Goal: Task Accomplishment & Management: Use online tool/utility

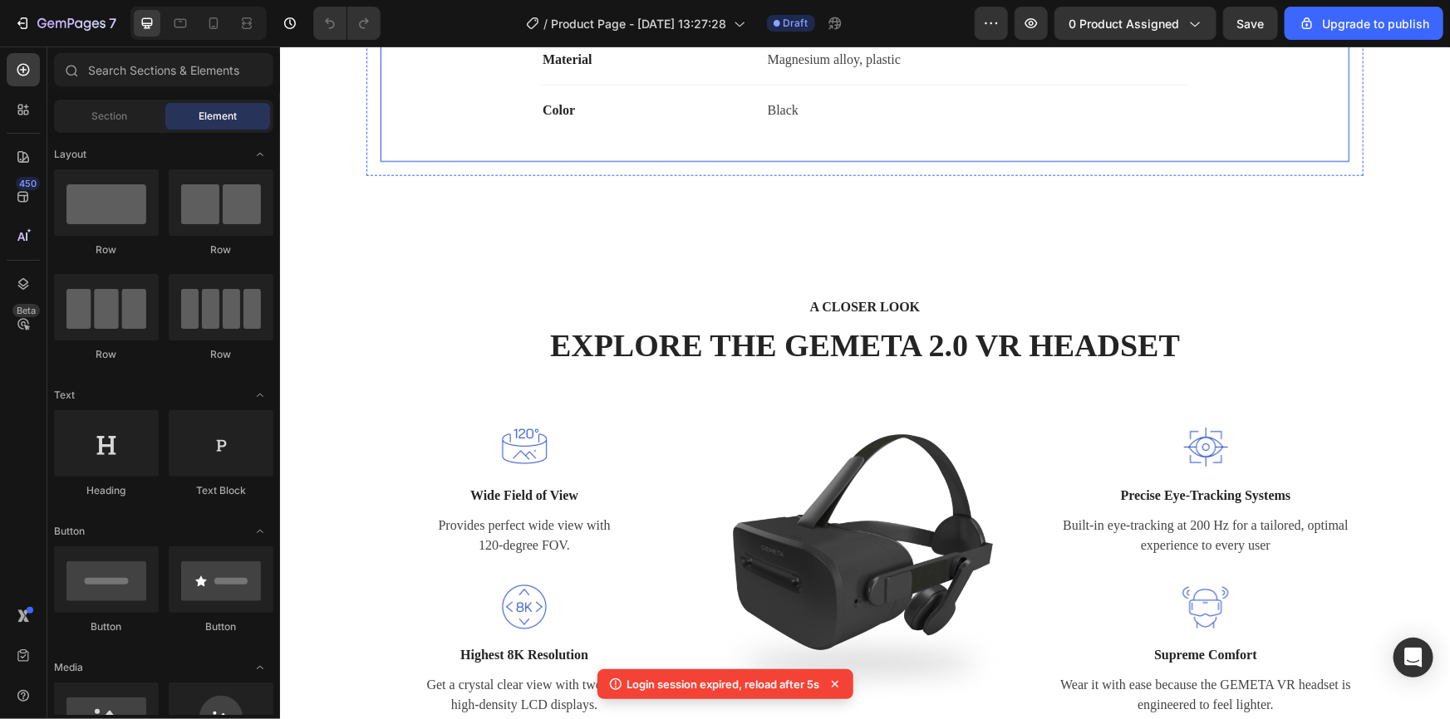
scroll to position [604, 0]
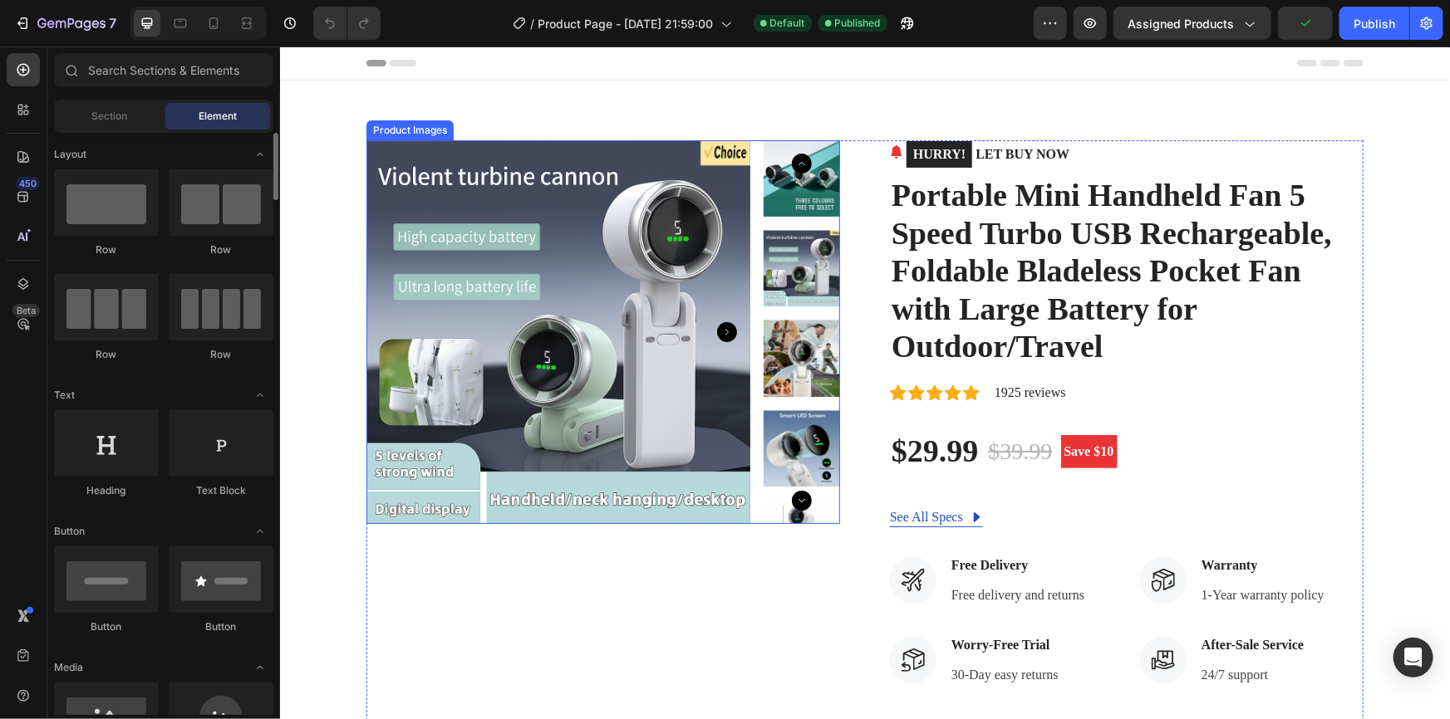
click at [505, 247] on img at bounding box center [558, 332] width 384 height 384
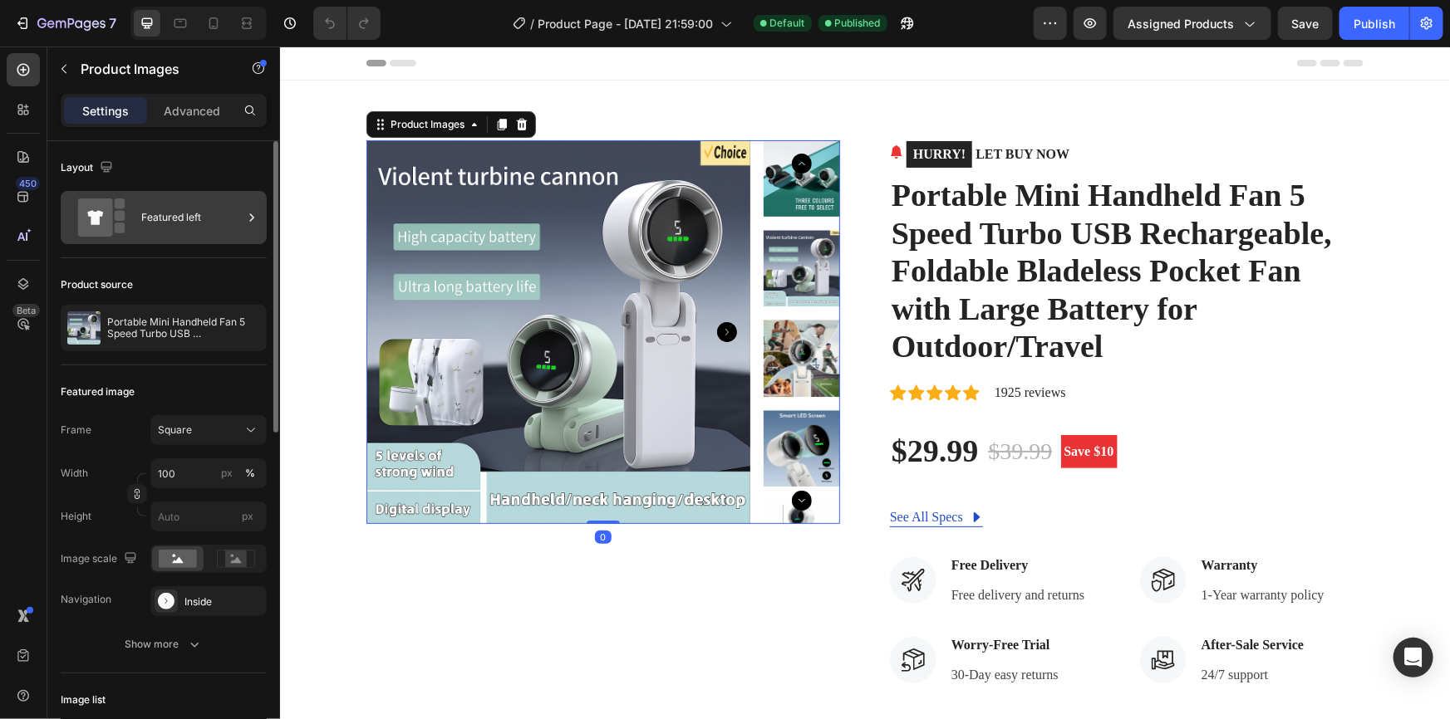
click at [250, 221] on icon at bounding box center [251, 217] width 17 height 17
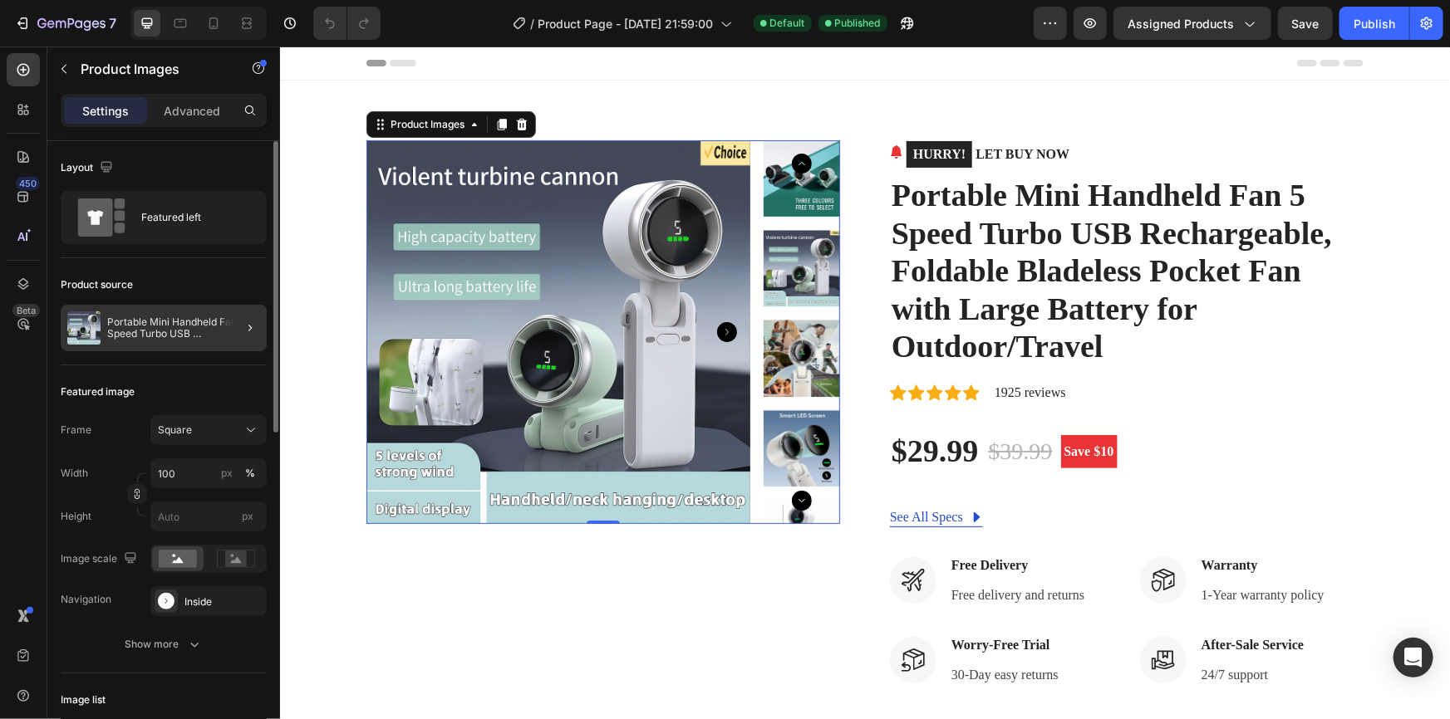
click at [233, 325] on div at bounding box center [243, 328] width 47 height 47
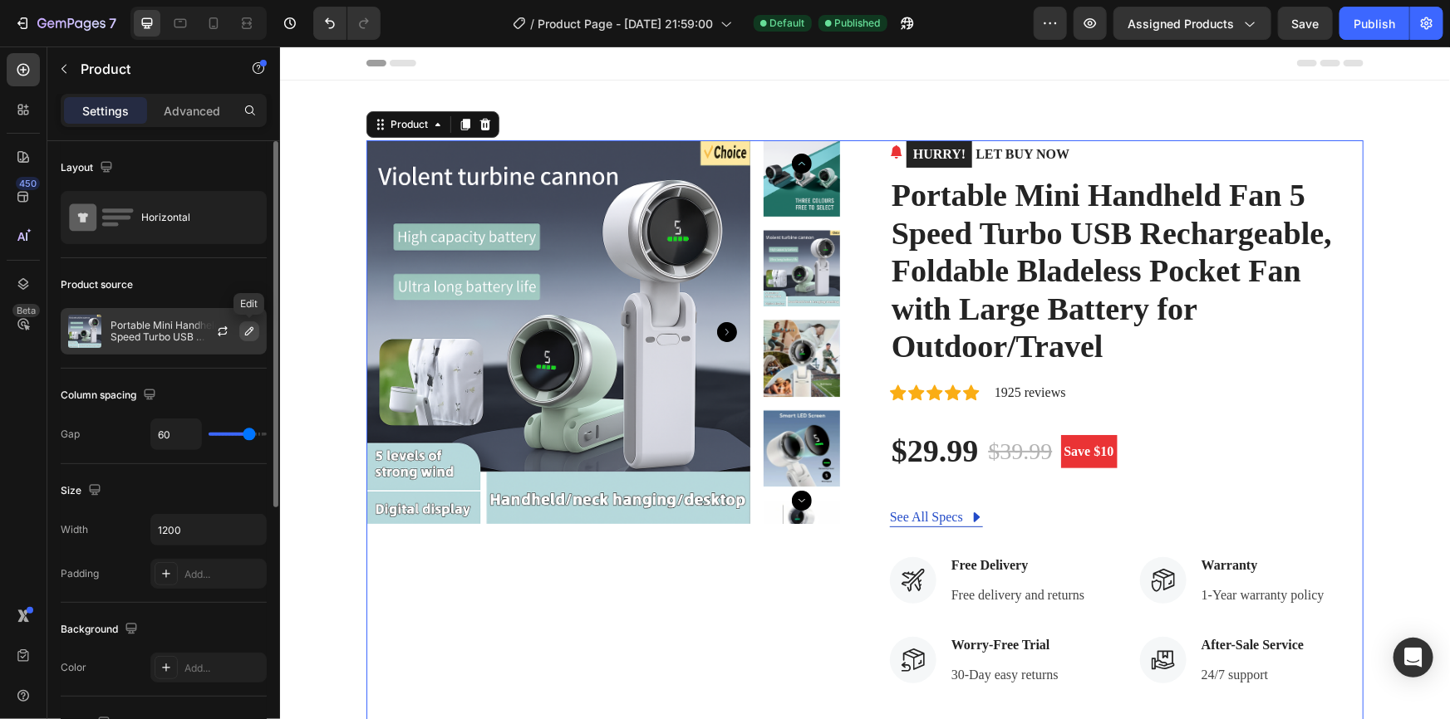
click at [243, 331] on icon "button" at bounding box center [249, 331] width 13 height 13
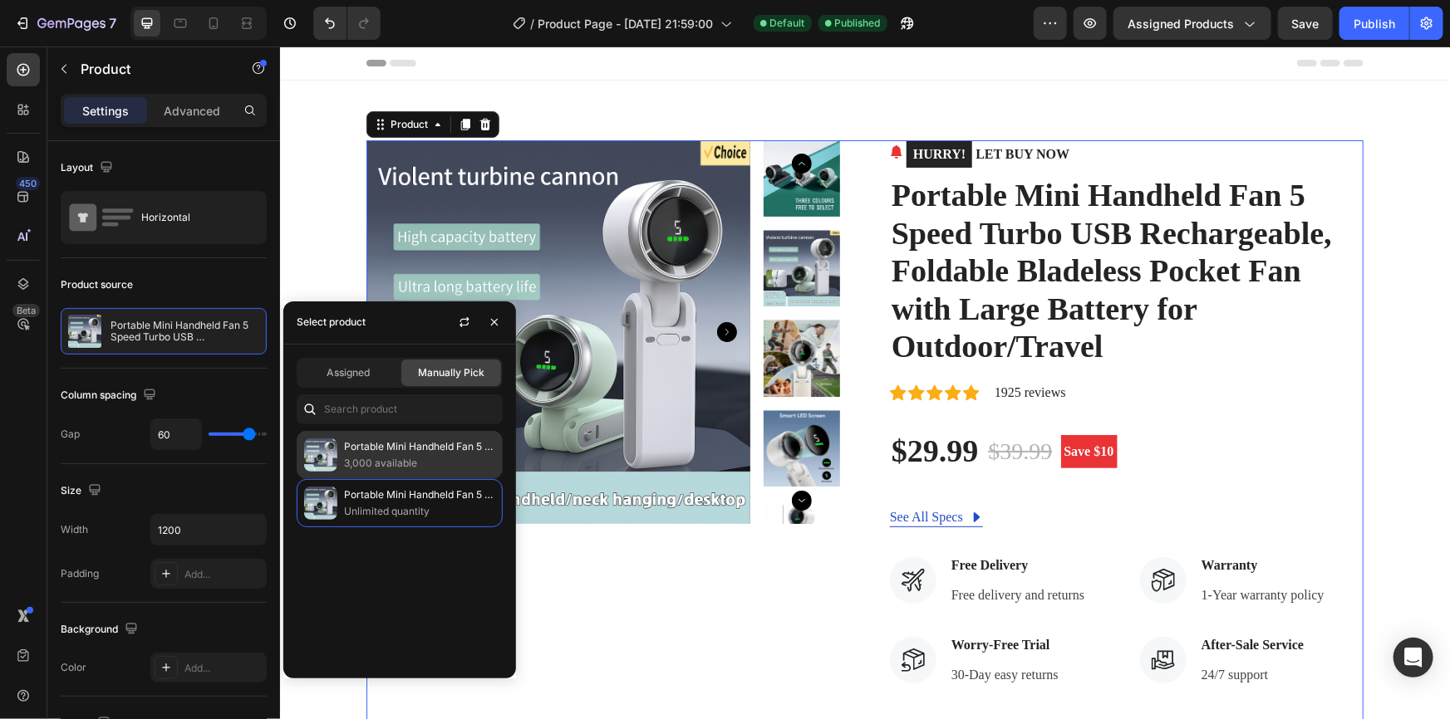
click at [381, 449] on p "Portable Mini Handheld Fan 5 Speed Turbo USB Rechargeable, Foldable Bladeless P…" at bounding box center [419, 447] width 151 height 17
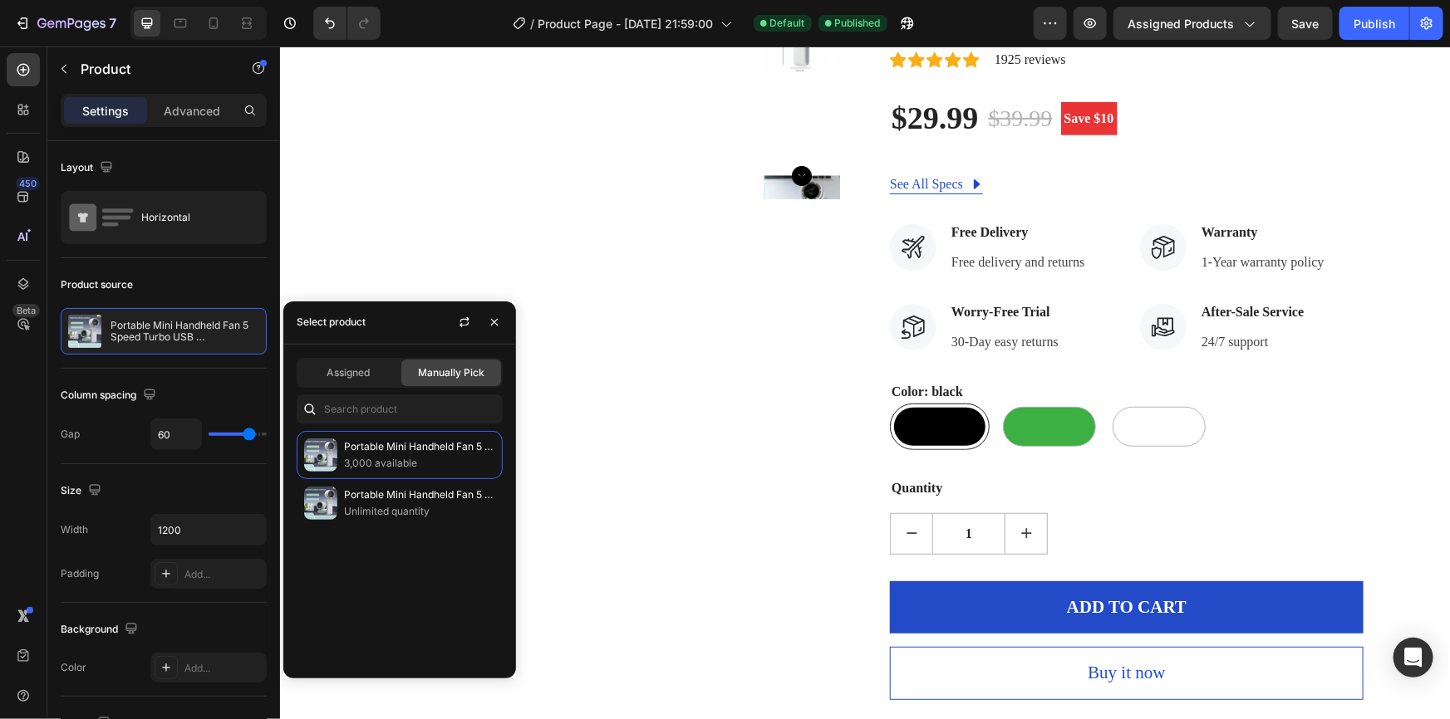
scroll to position [528, 0]
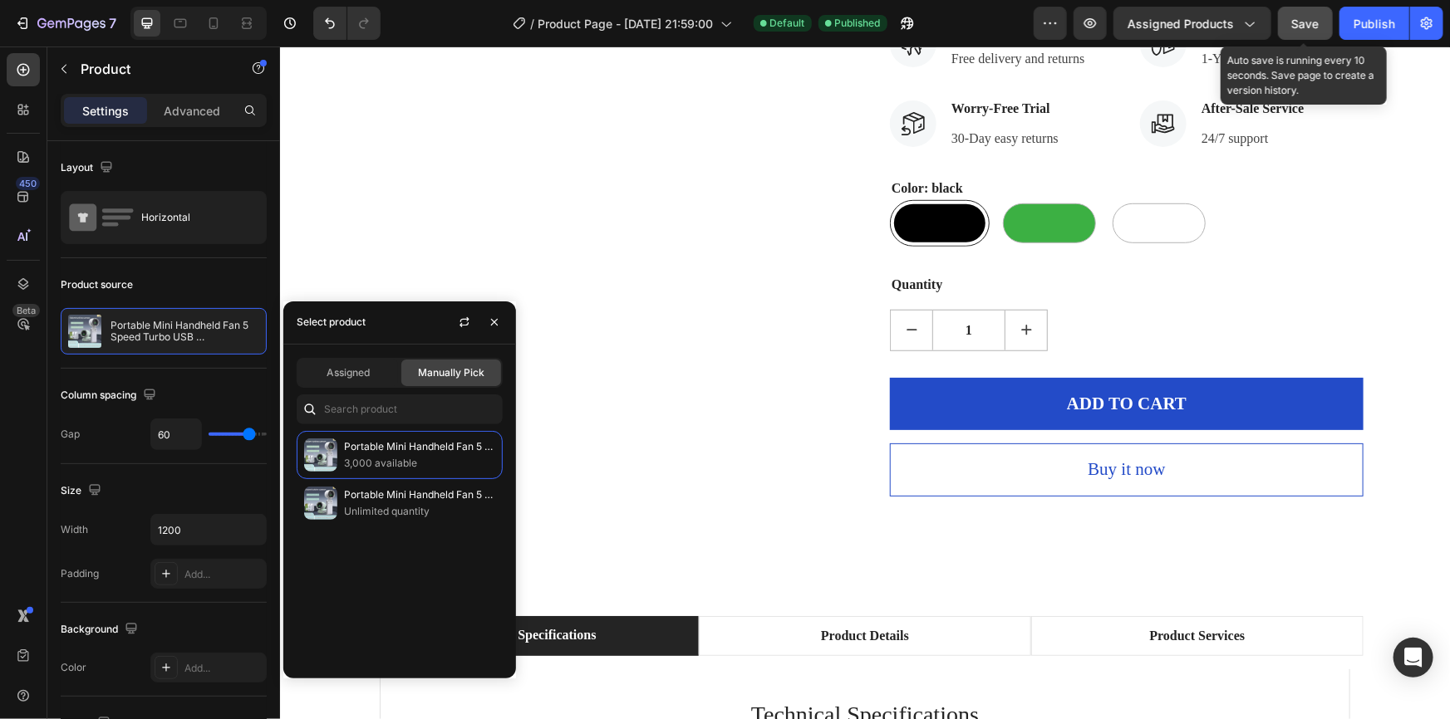
click at [1300, 20] on span "Save" at bounding box center [1305, 24] width 27 height 14
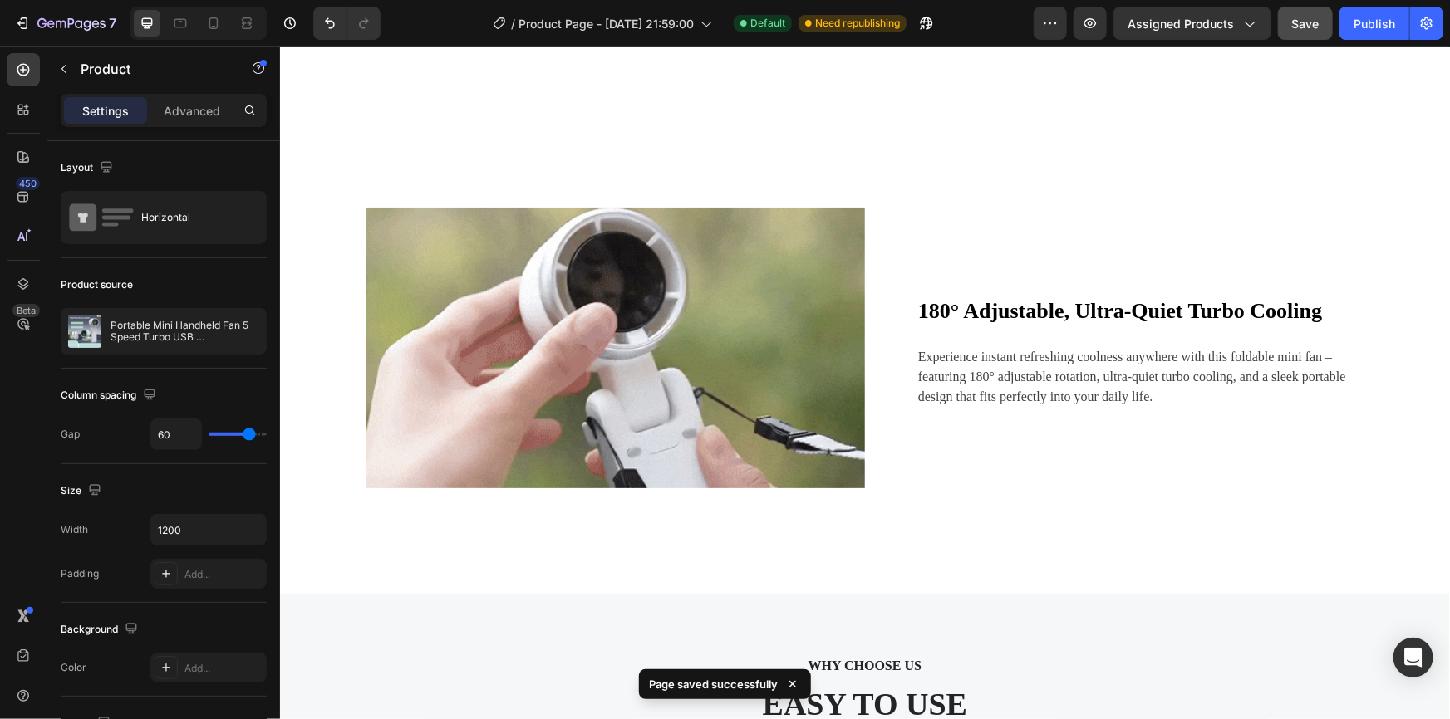
scroll to position [2114, 0]
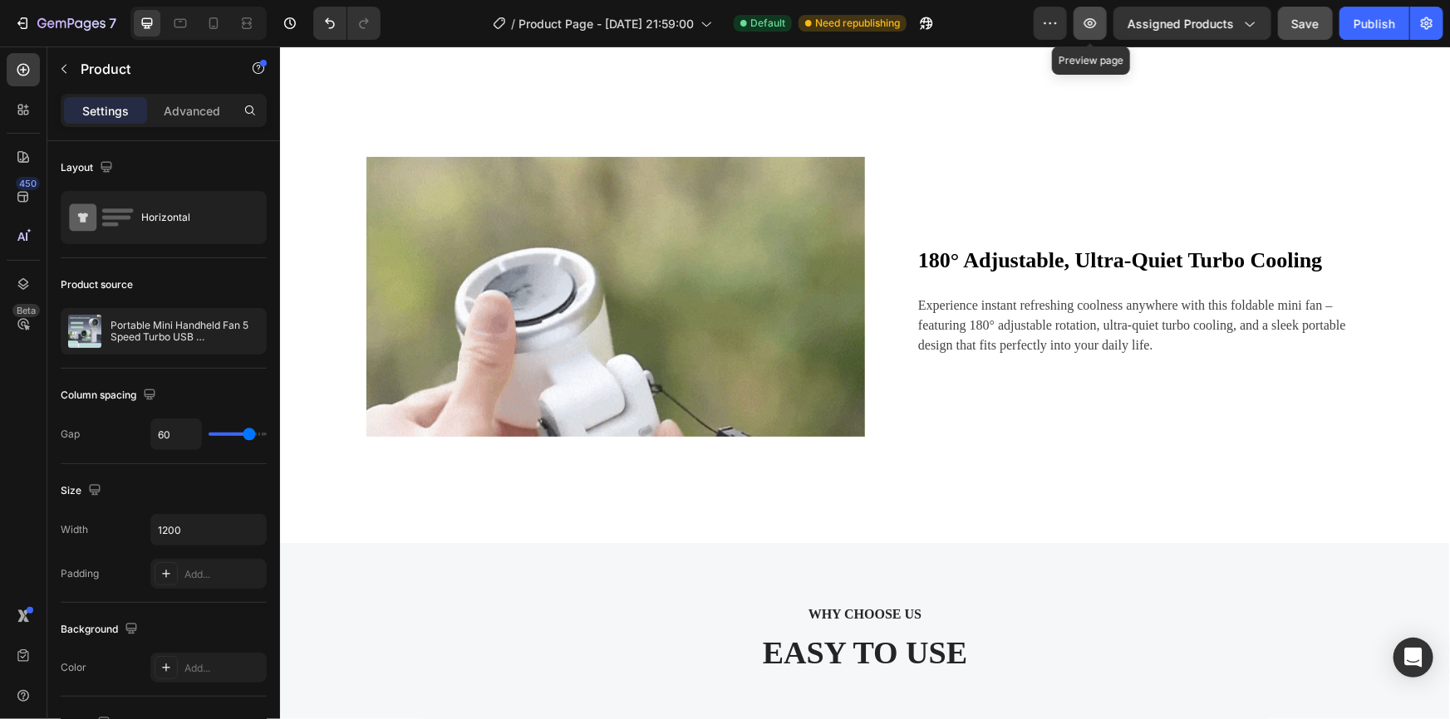
click at [1092, 22] on icon "button" at bounding box center [1090, 23] width 12 height 10
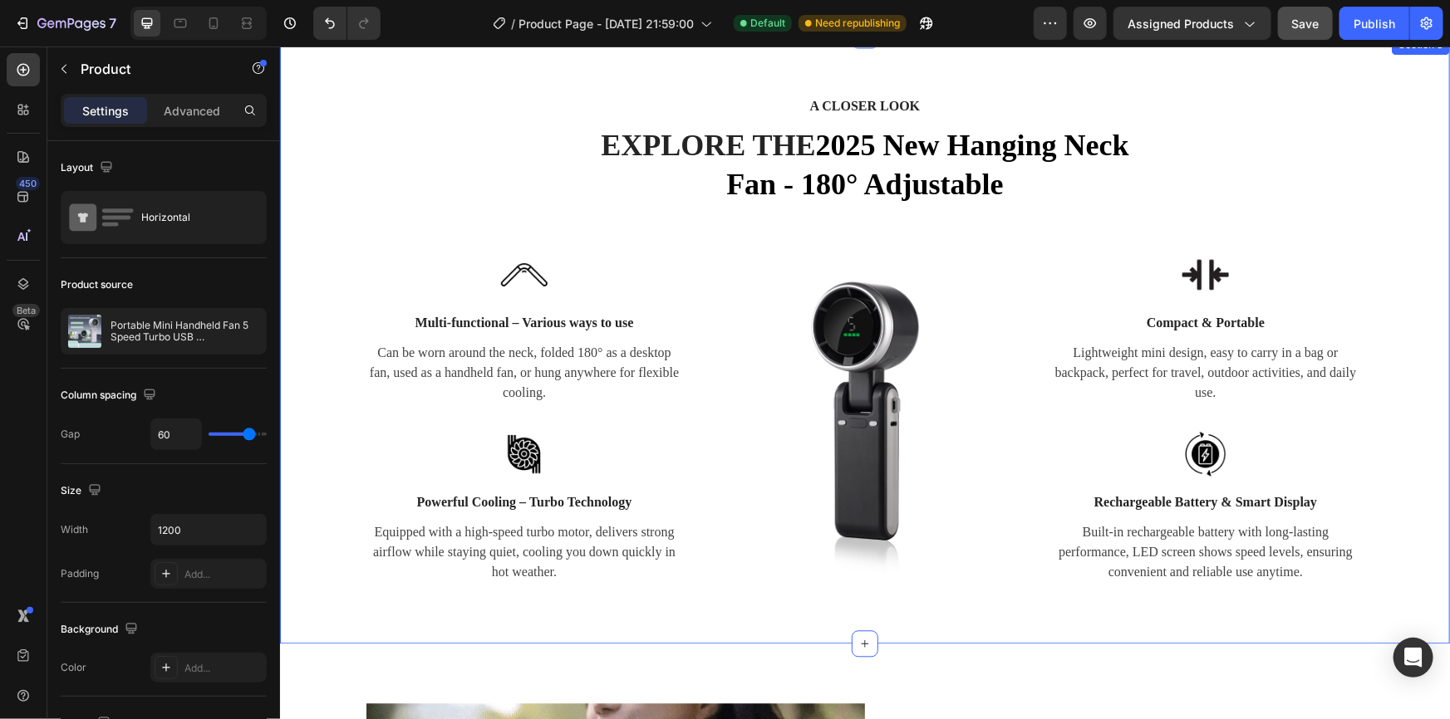
scroll to position [1359, 0]
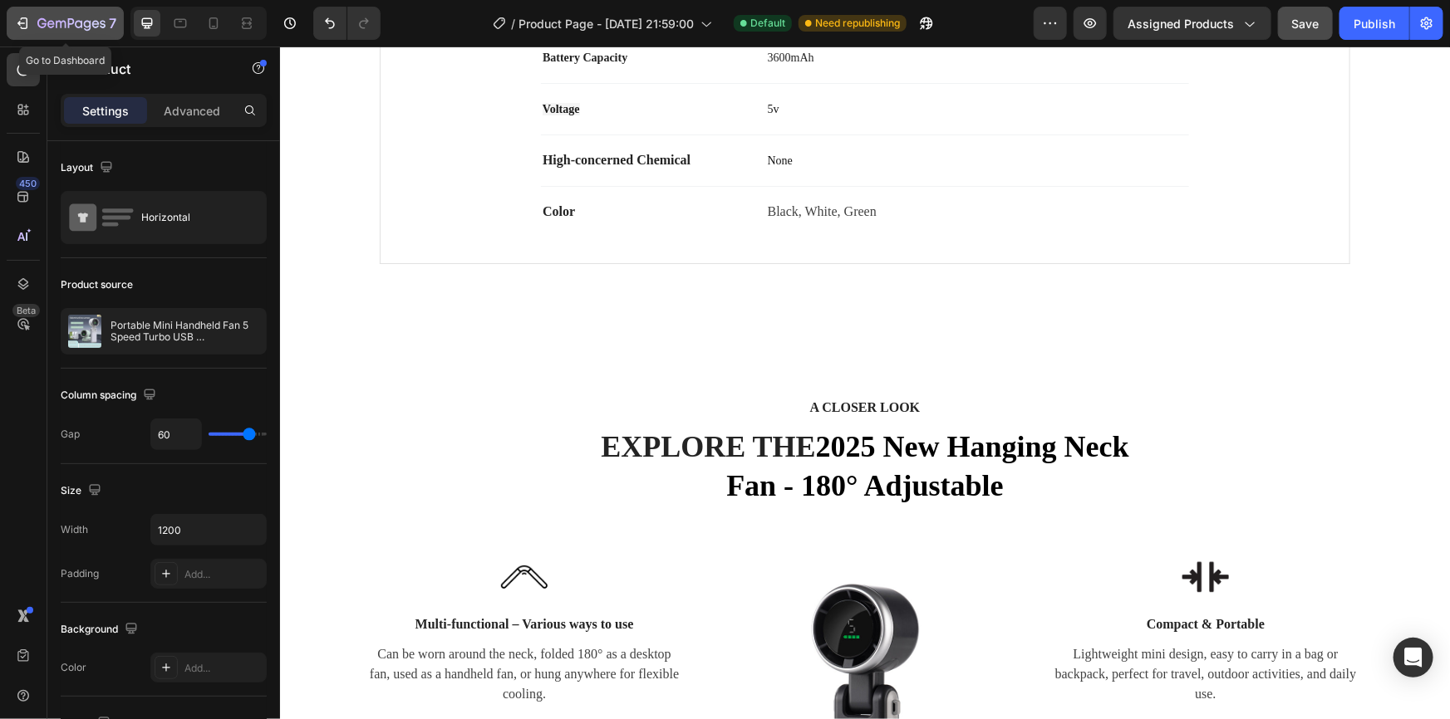
click at [17, 22] on icon "button" at bounding box center [22, 23] width 17 height 17
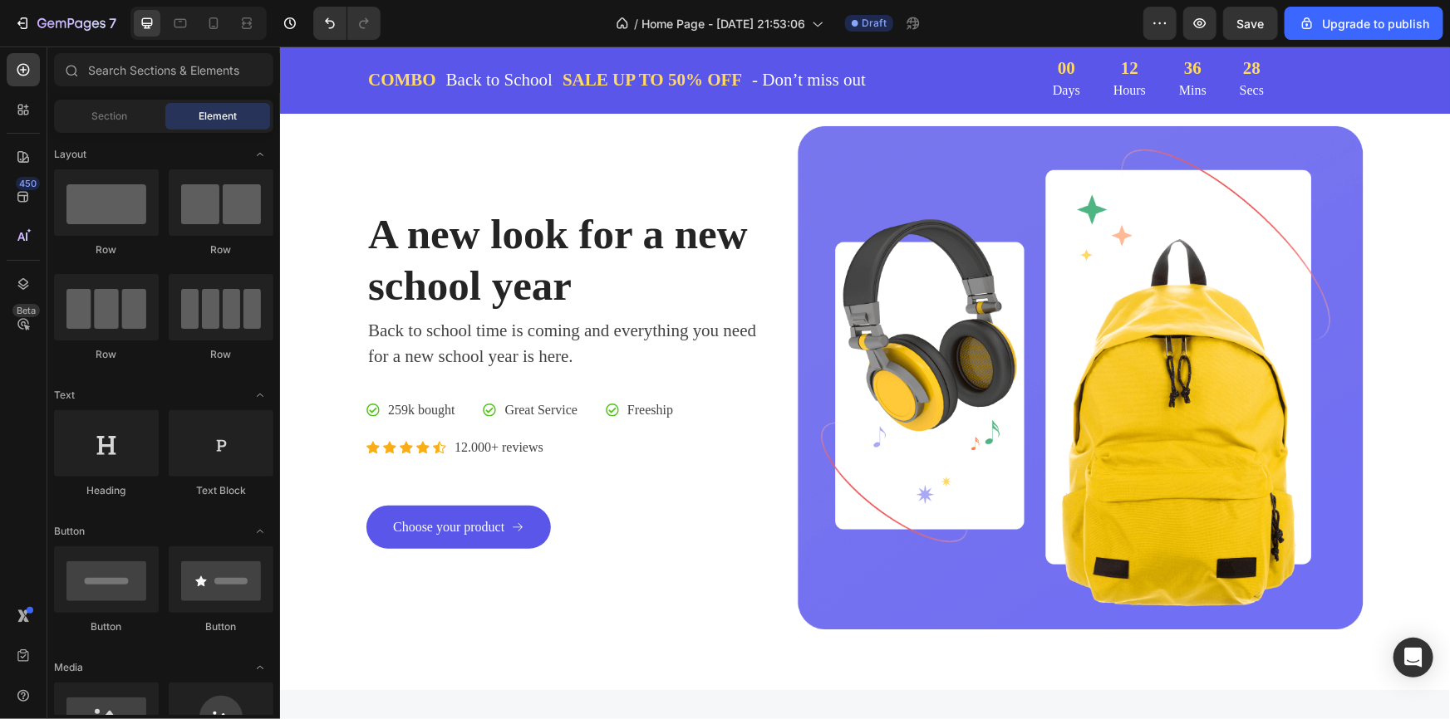
scroll to position [75, 0]
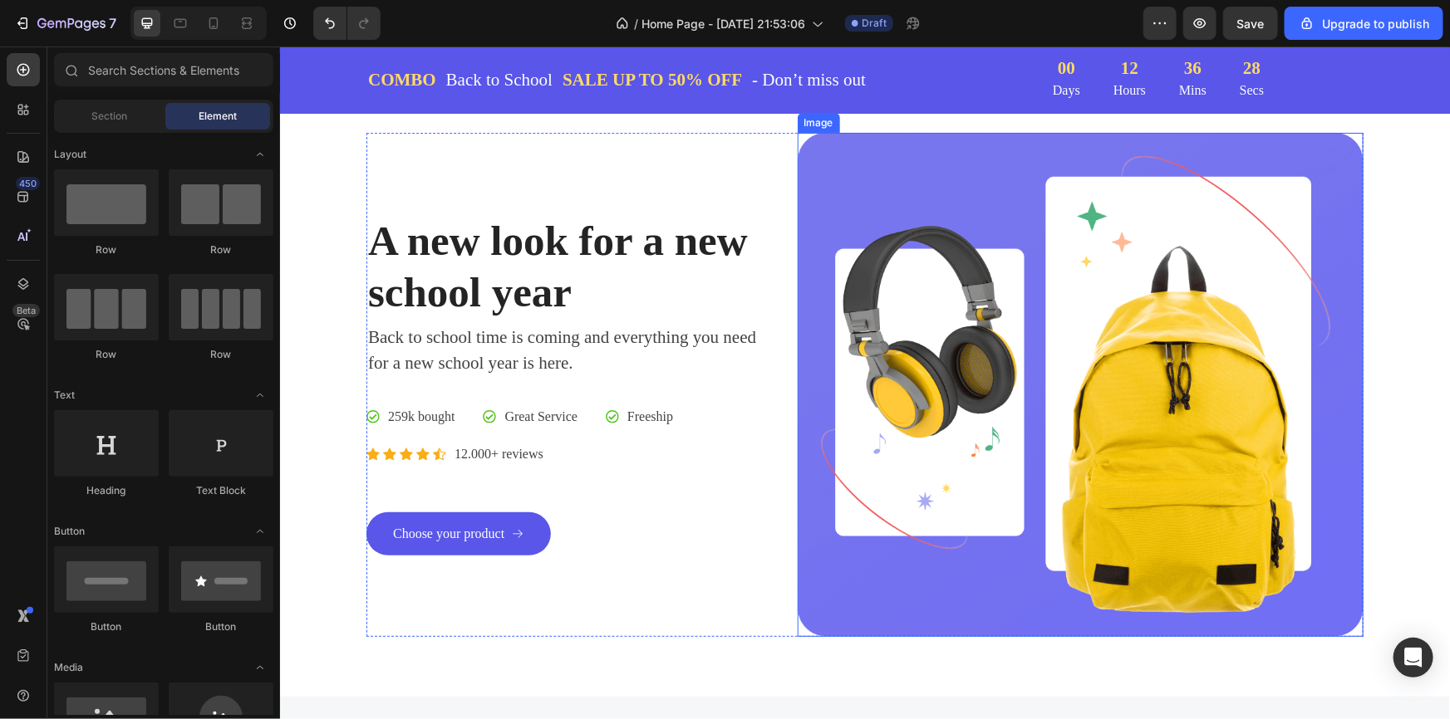
click at [966, 381] on img at bounding box center [1080, 384] width 566 height 504
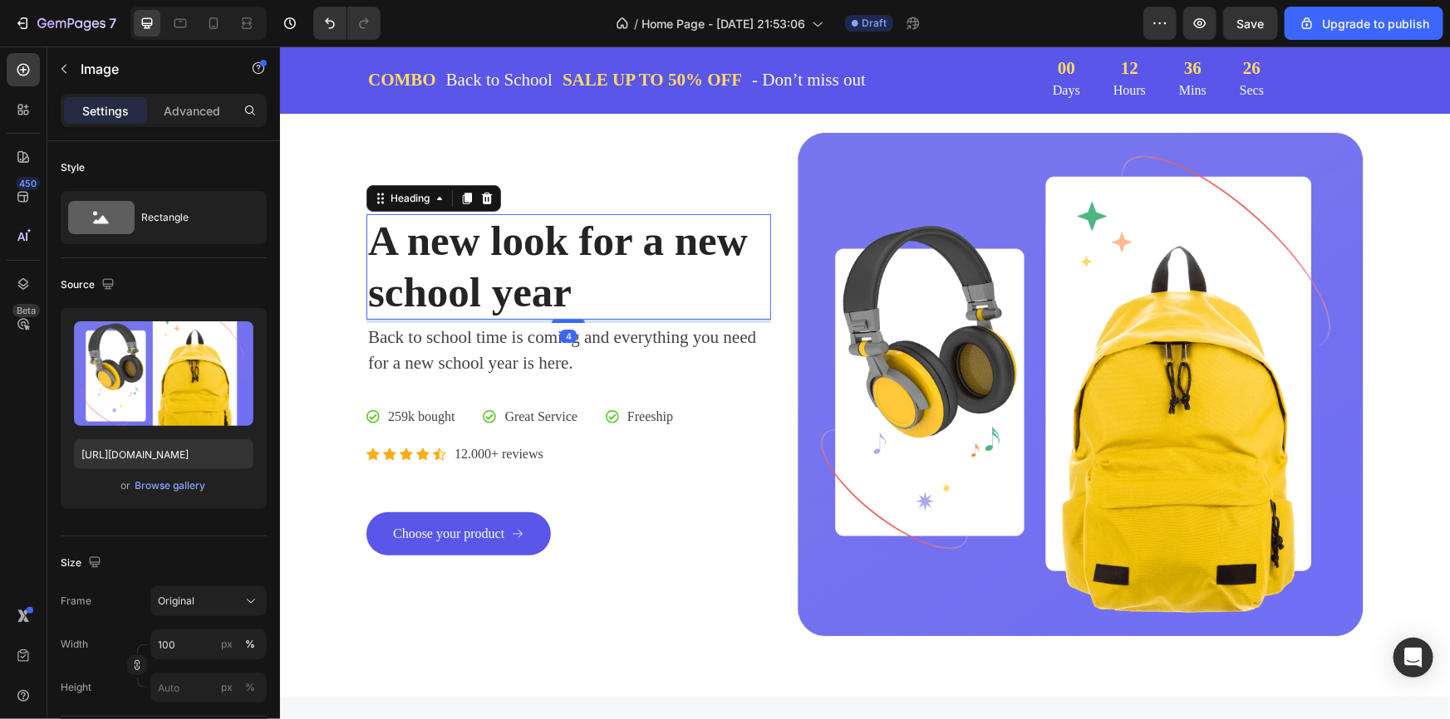
click at [405, 300] on p "A new look for a new school year" at bounding box center [567, 265] width 401 height 101
click at [888, 243] on img at bounding box center [1080, 384] width 566 height 504
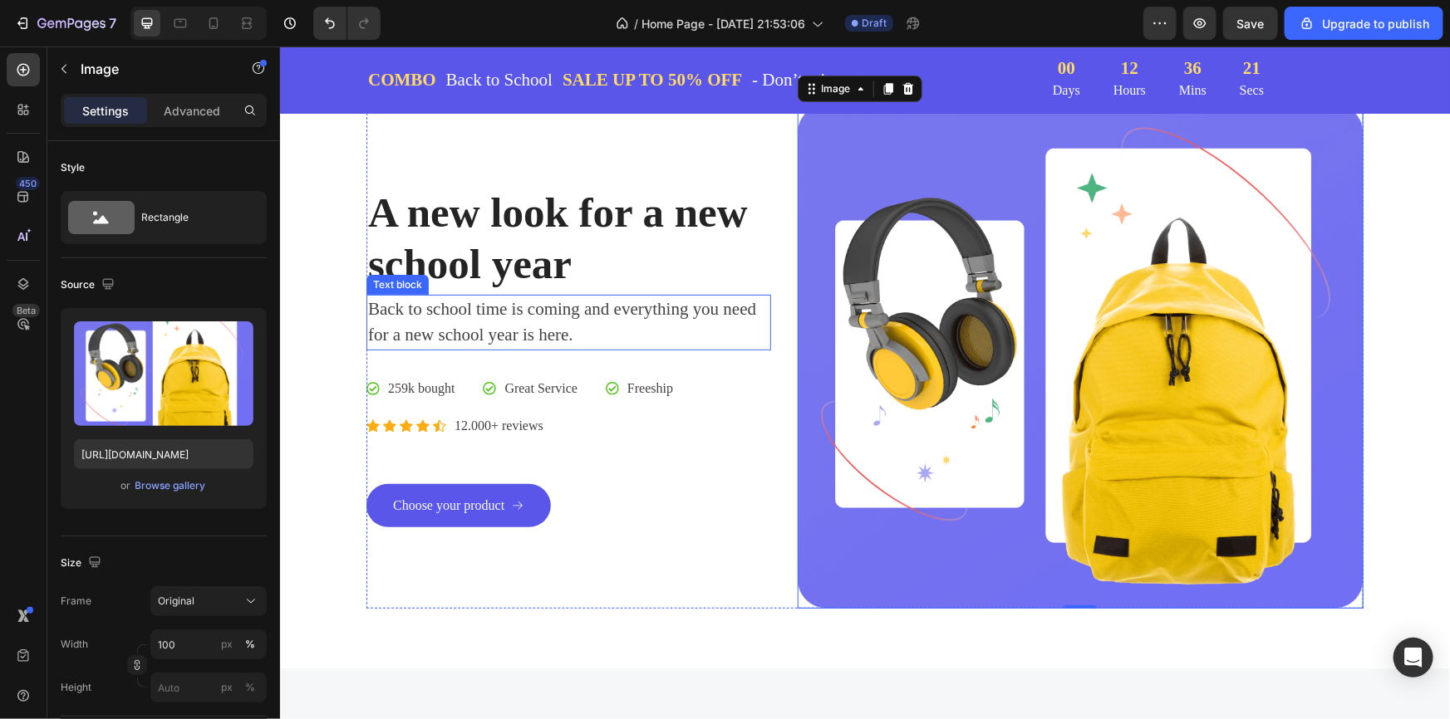
scroll to position [0, 0]
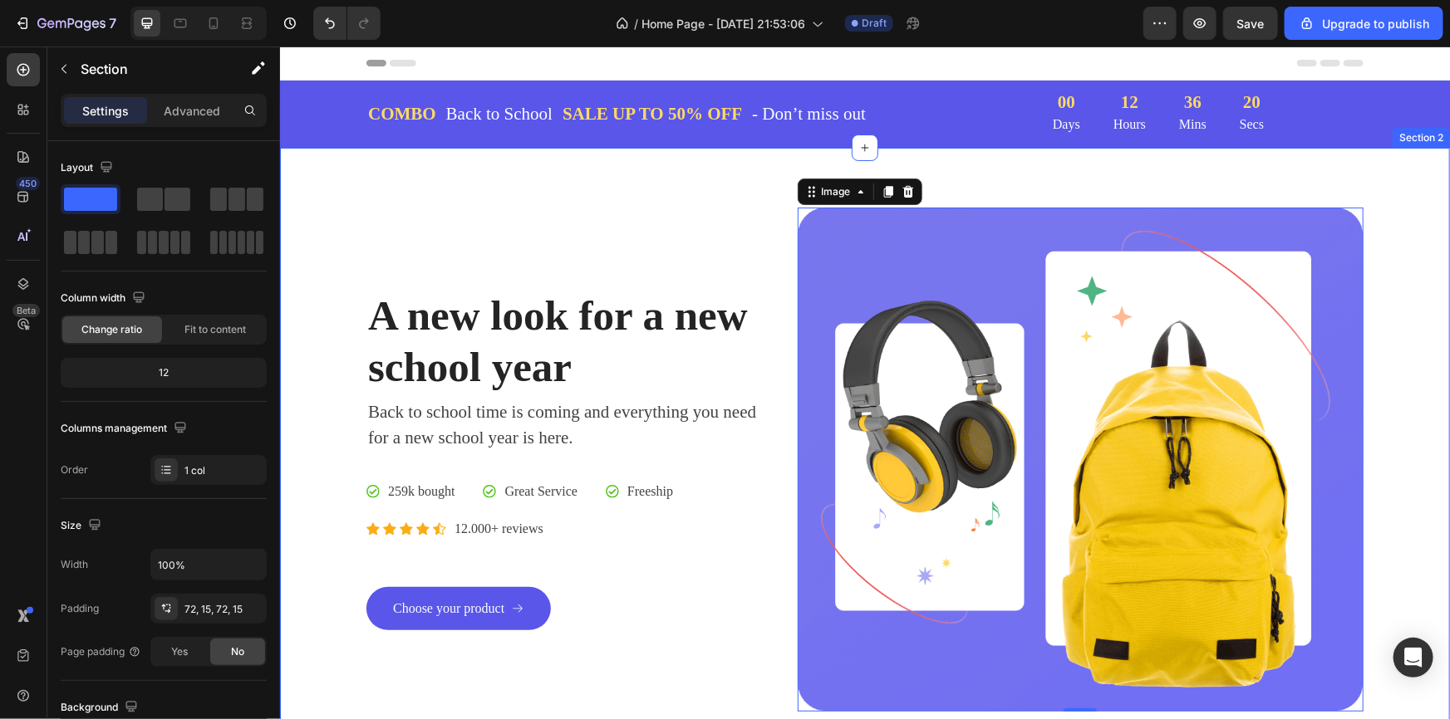
click at [601, 179] on div "A new look for a new school year Heading Back to school time is coming and ever…" at bounding box center [864, 459] width 1170 height 624
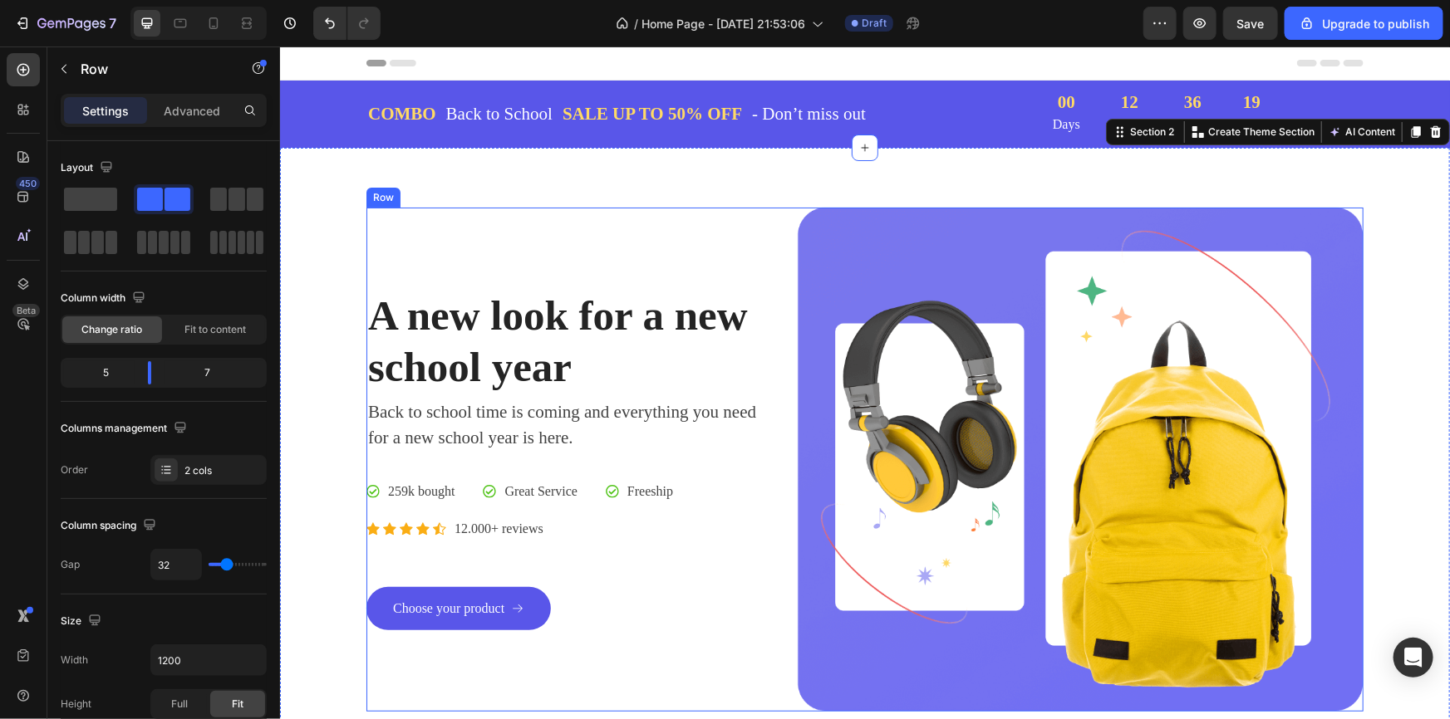
click at [415, 215] on div "A new look for a new school year Heading Back to school time is coming and ever…" at bounding box center [568, 459] width 405 height 504
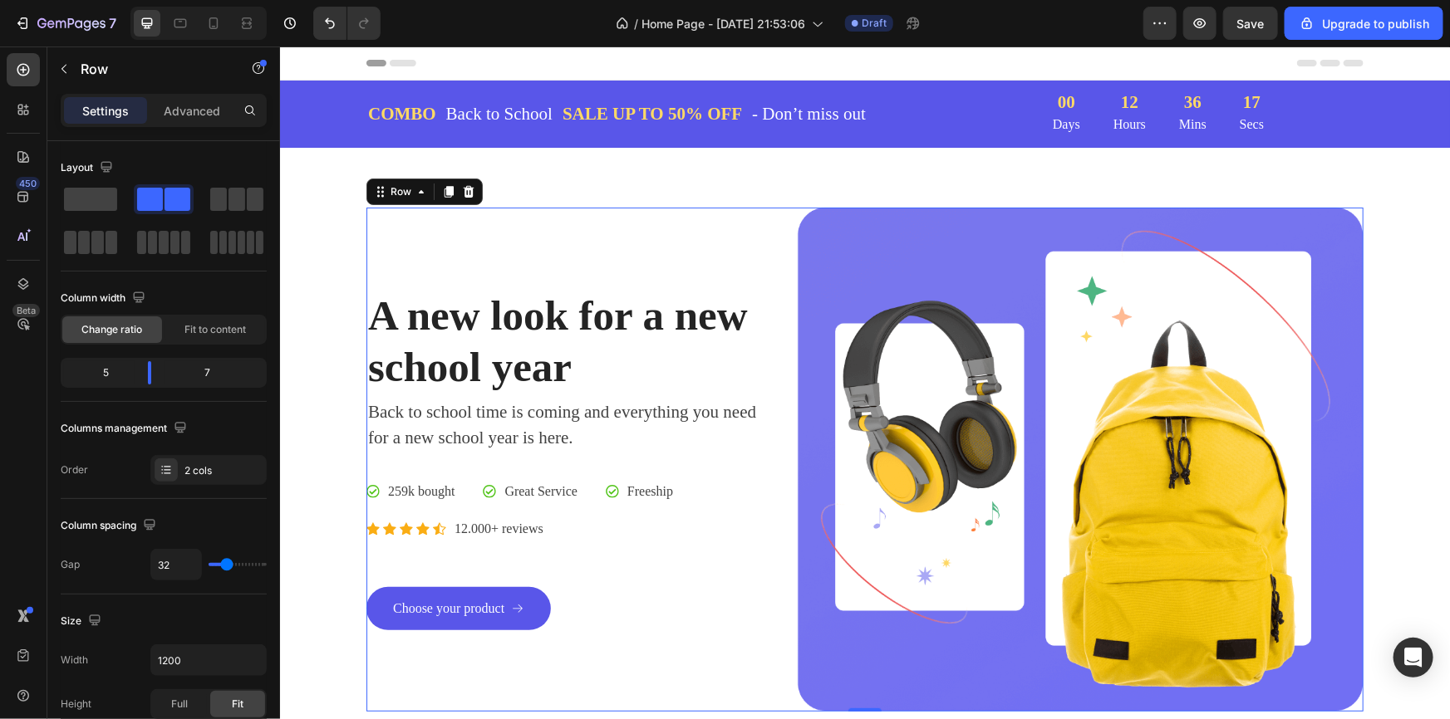
click at [407, 249] on div "A new look for a new school year Heading Back to school time is coming and ever…" at bounding box center [568, 459] width 405 height 504
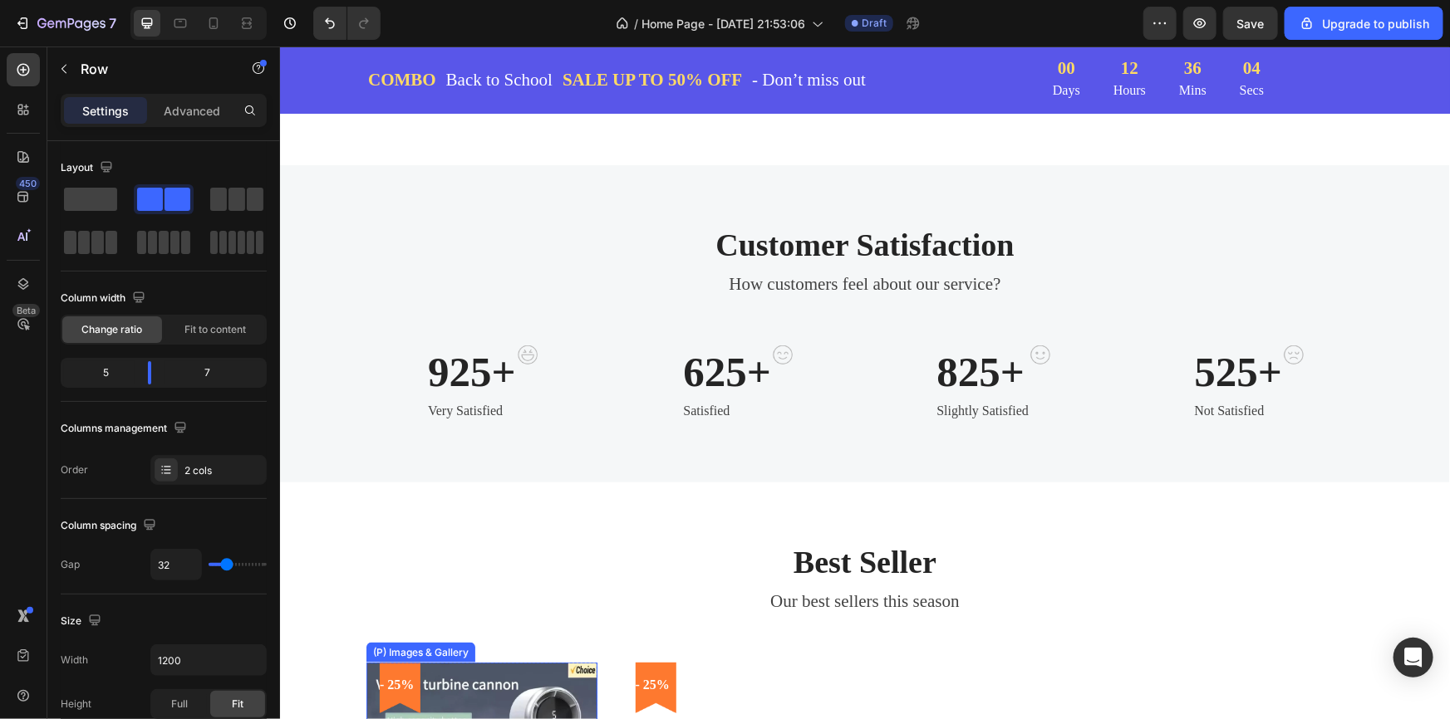
scroll to position [604, 0]
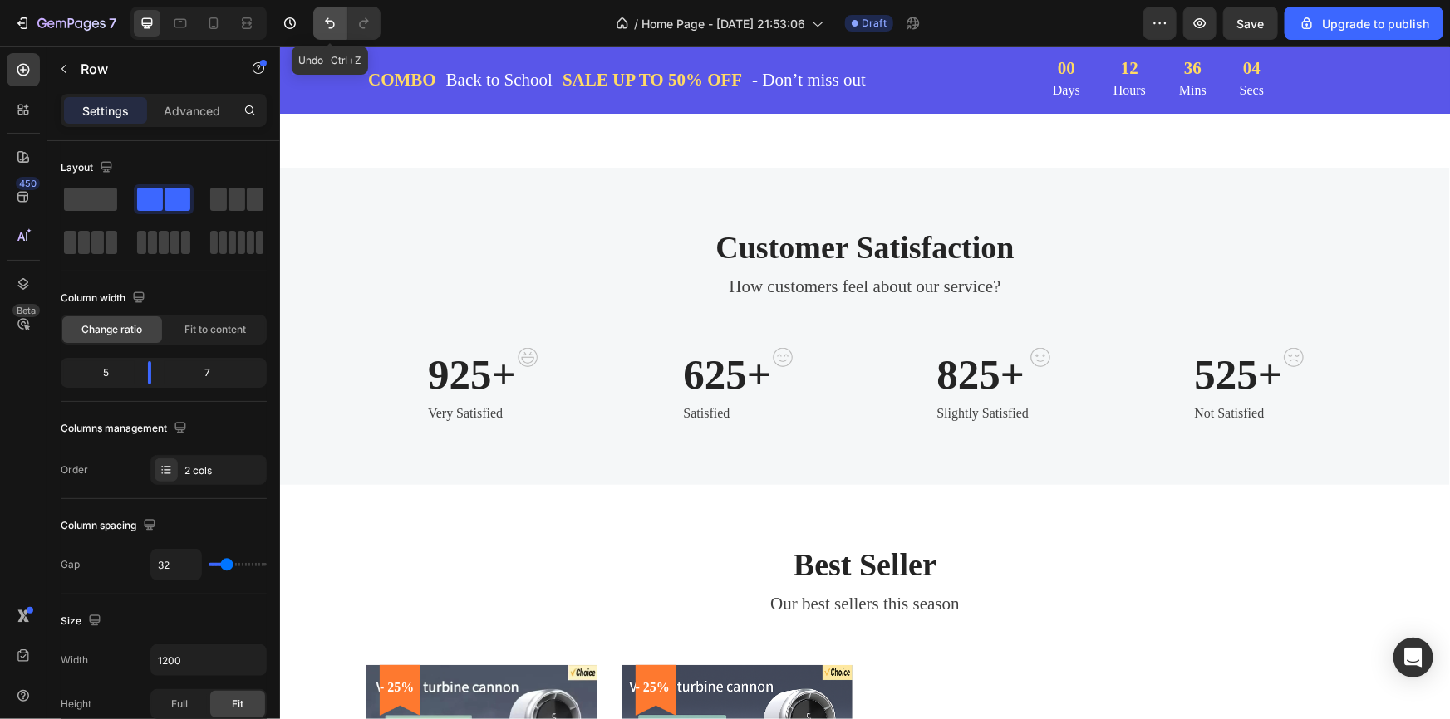
click at [319, 11] on button "Undo/Redo" at bounding box center [329, 23] width 33 height 33
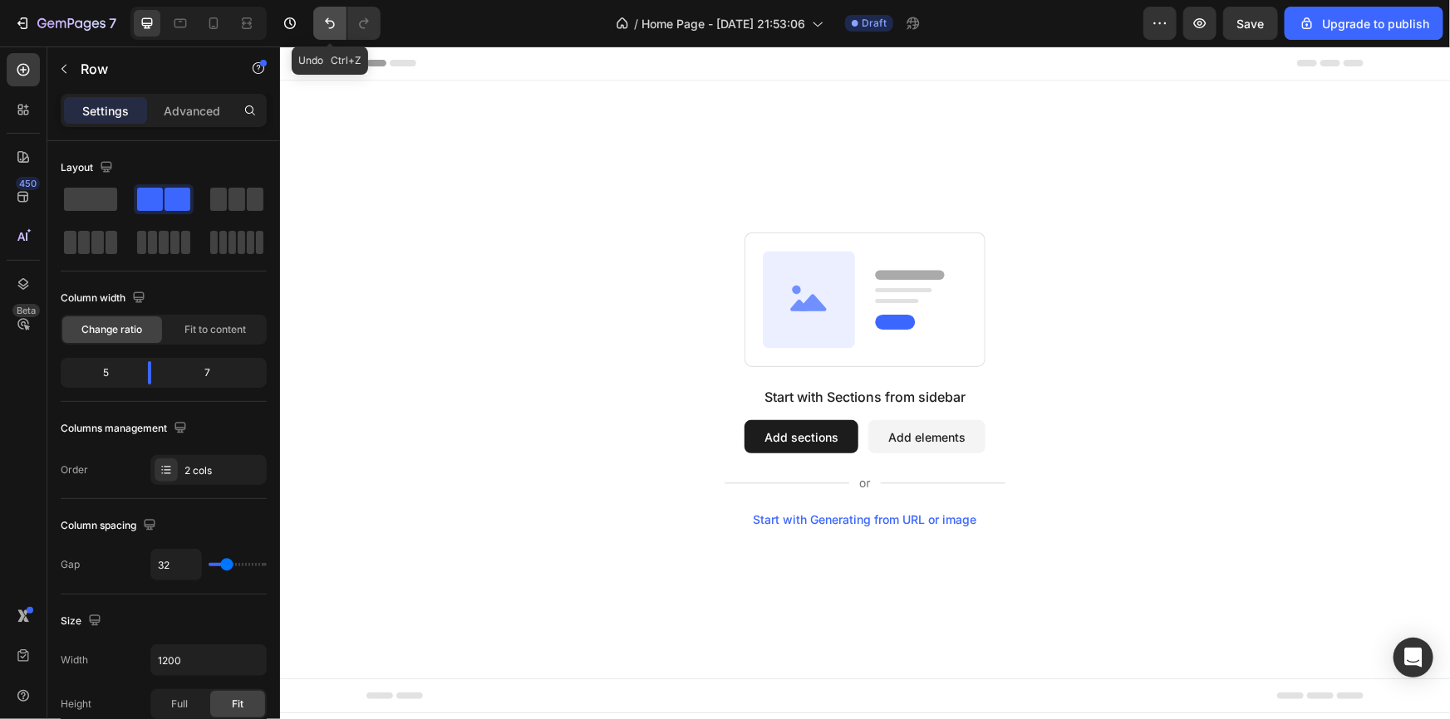
scroll to position [0, 0]
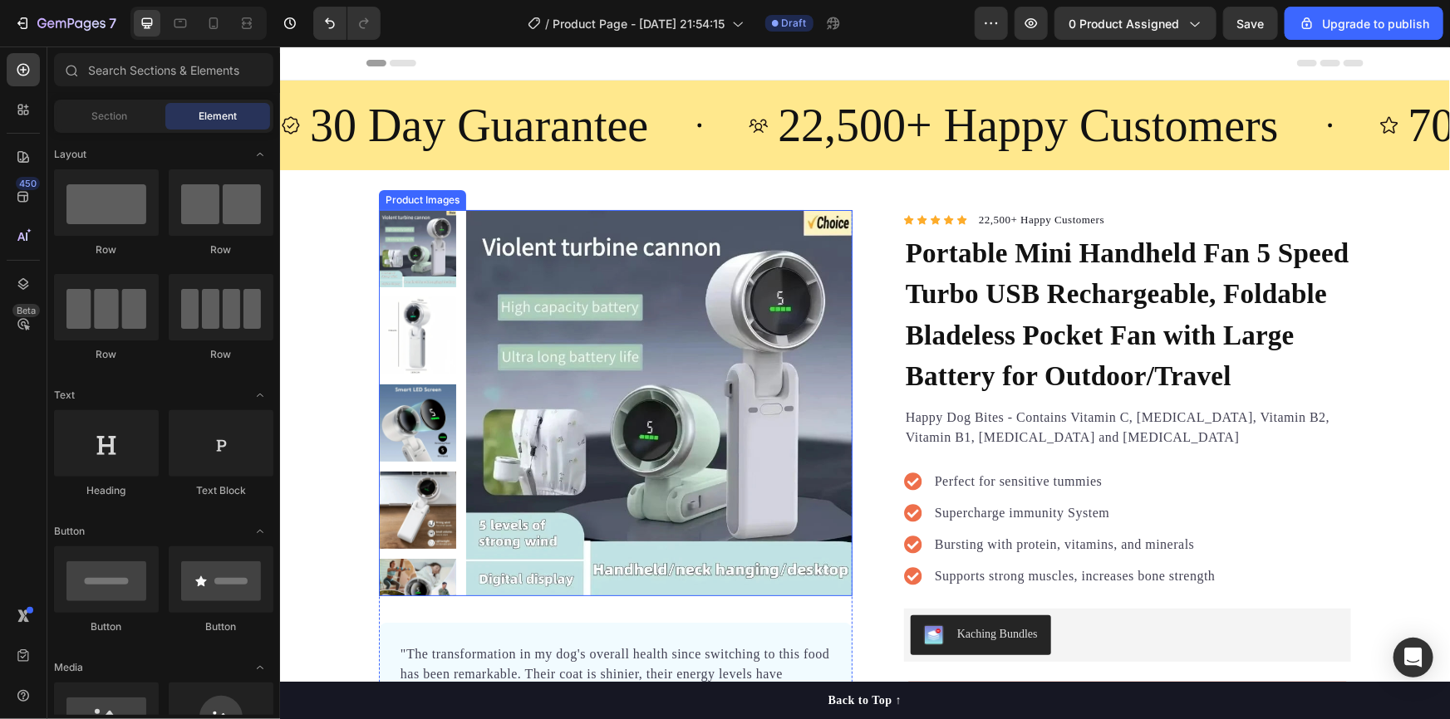
click at [676, 346] on img at bounding box center [658, 402] width 386 height 386
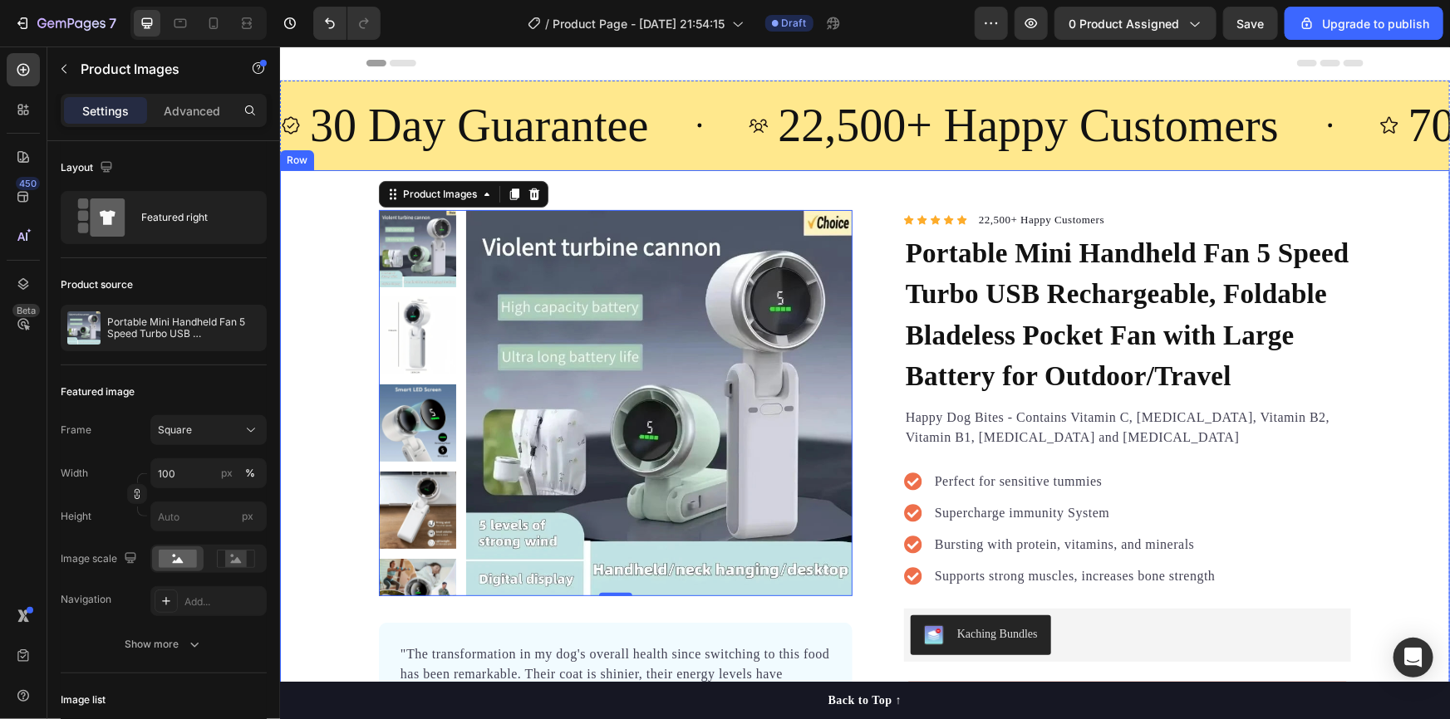
click at [341, 263] on div "Product Images 0 "The transformation in my dog's overall health since switching…" at bounding box center [864, 676] width 1170 height 934
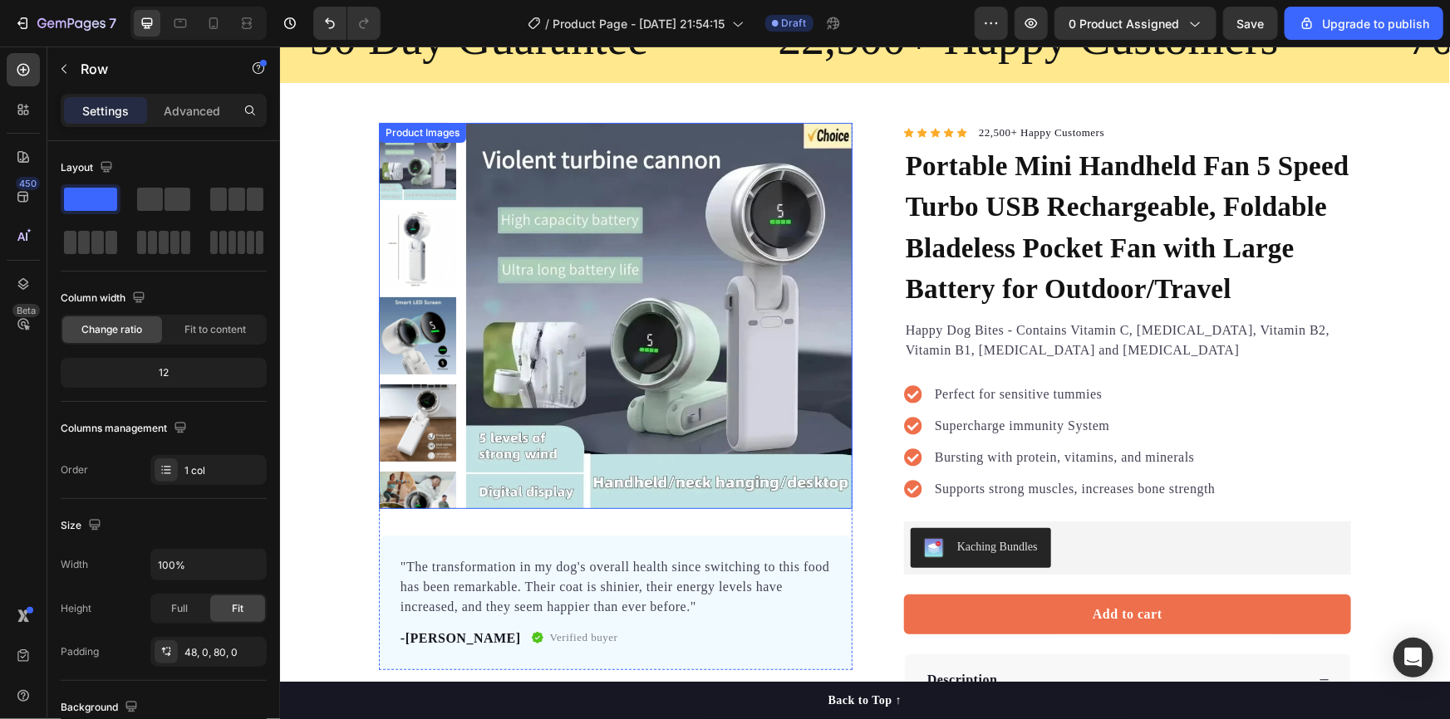
scroll to position [61, 0]
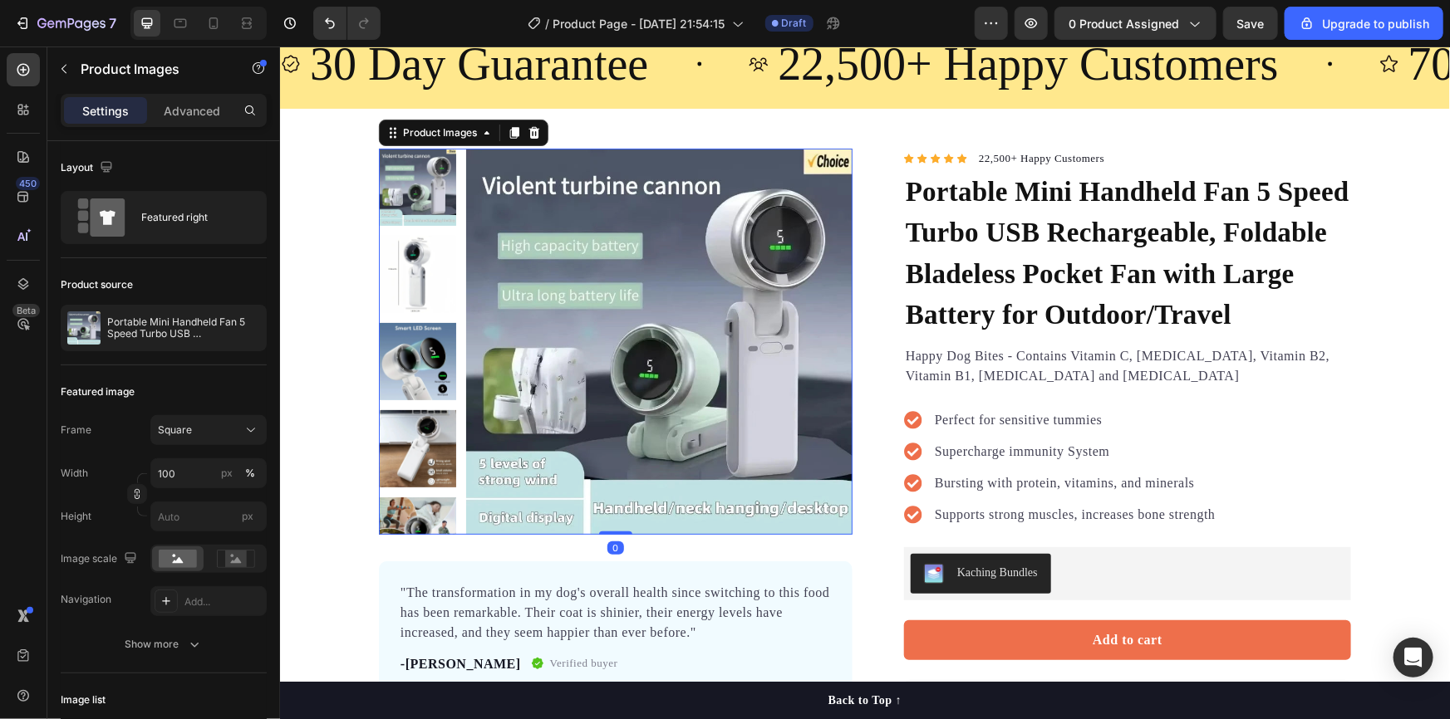
click at [474, 268] on img at bounding box center [658, 341] width 386 height 386
click at [531, 209] on img at bounding box center [658, 341] width 386 height 386
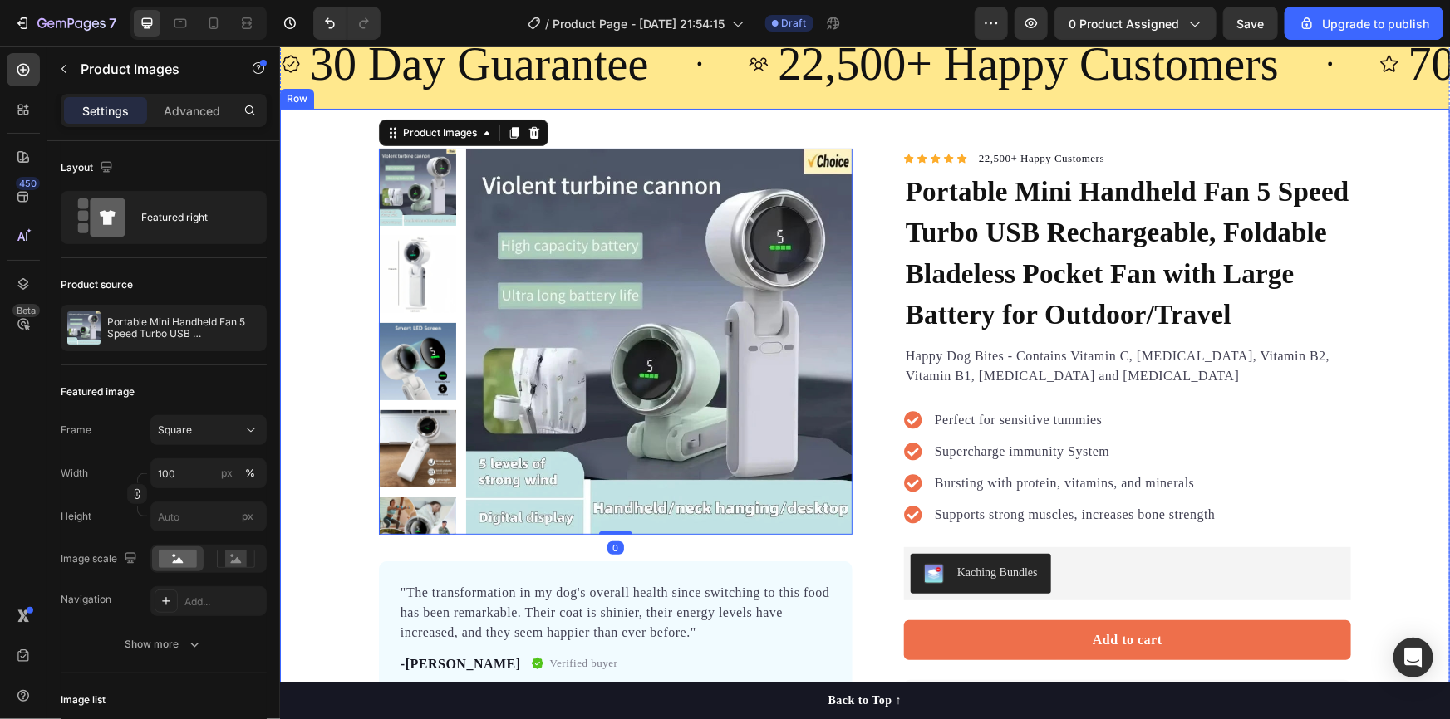
click at [318, 148] on div "Product Images 0 "The transformation in my dog's overall health since switching…" at bounding box center [864, 615] width 1170 height 934
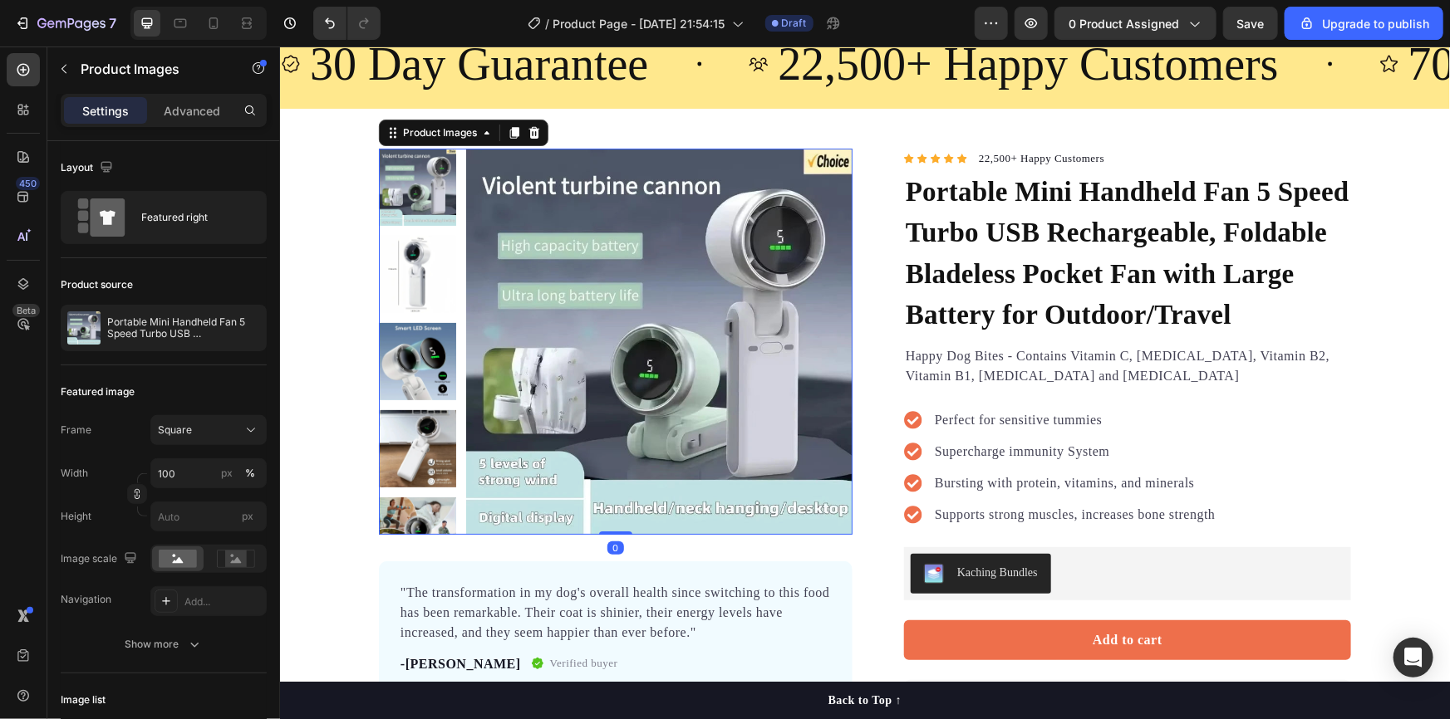
click at [537, 199] on img at bounding box center [658, 341] width 386 height 386
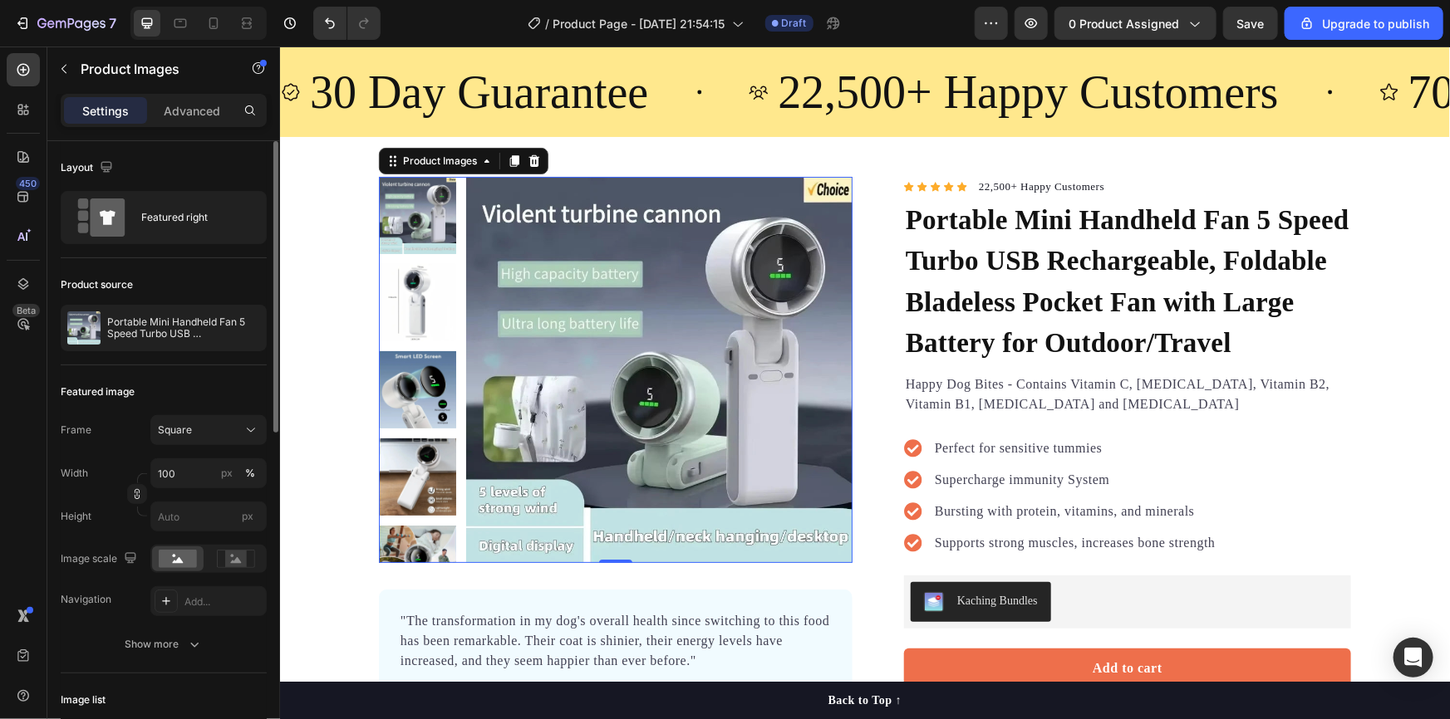
scroll to position [0, 0]
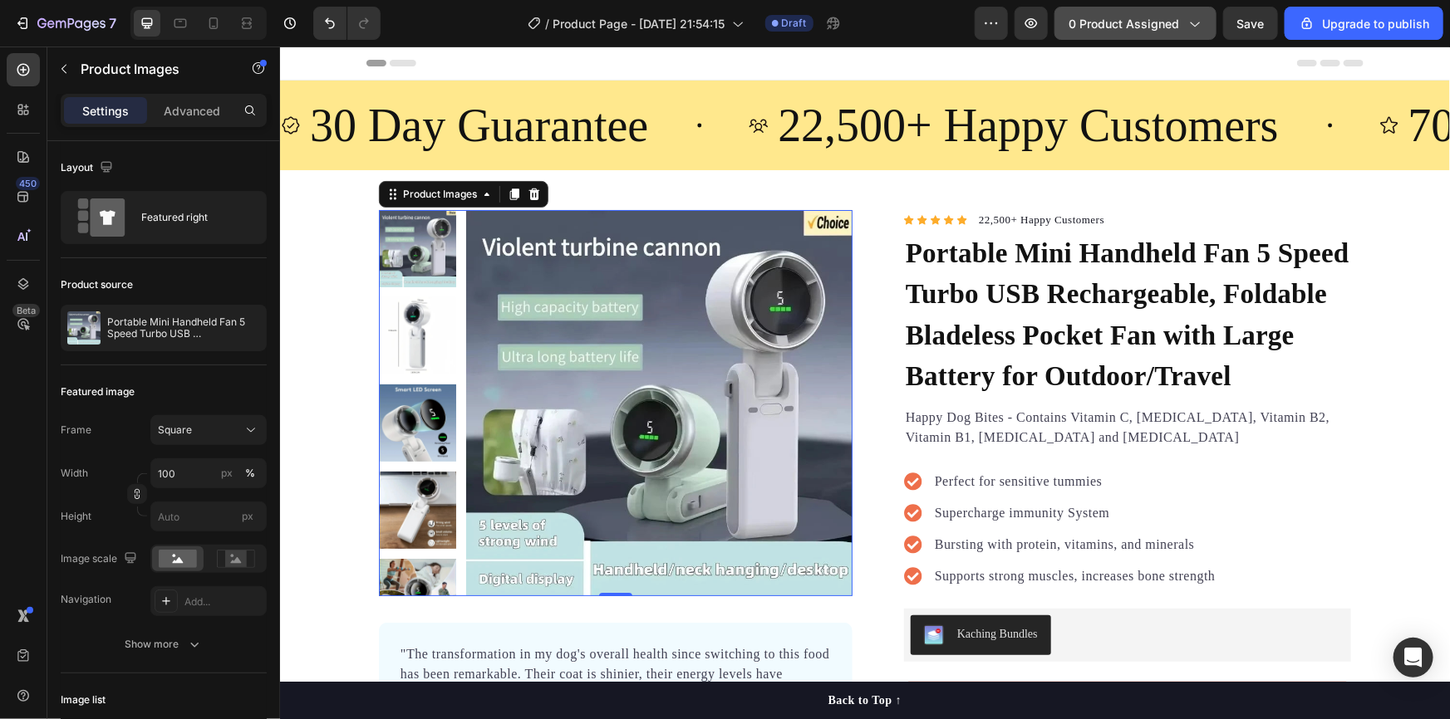
click at [1140, 12] on button "0 product assigned" at bounding box center [1135, 23] width 162 height 33
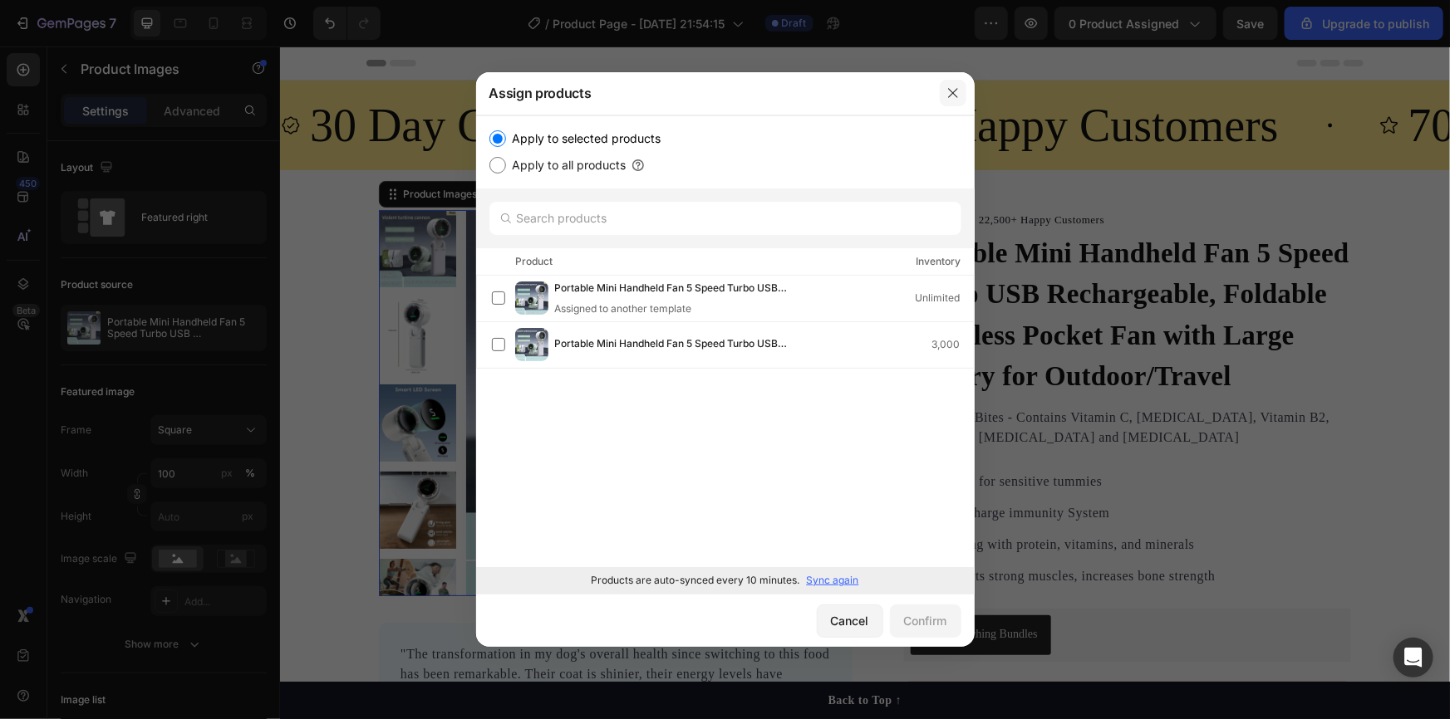
click at [954, 95] on icon "button" at bounding box center [952, 92] width 13 height 13
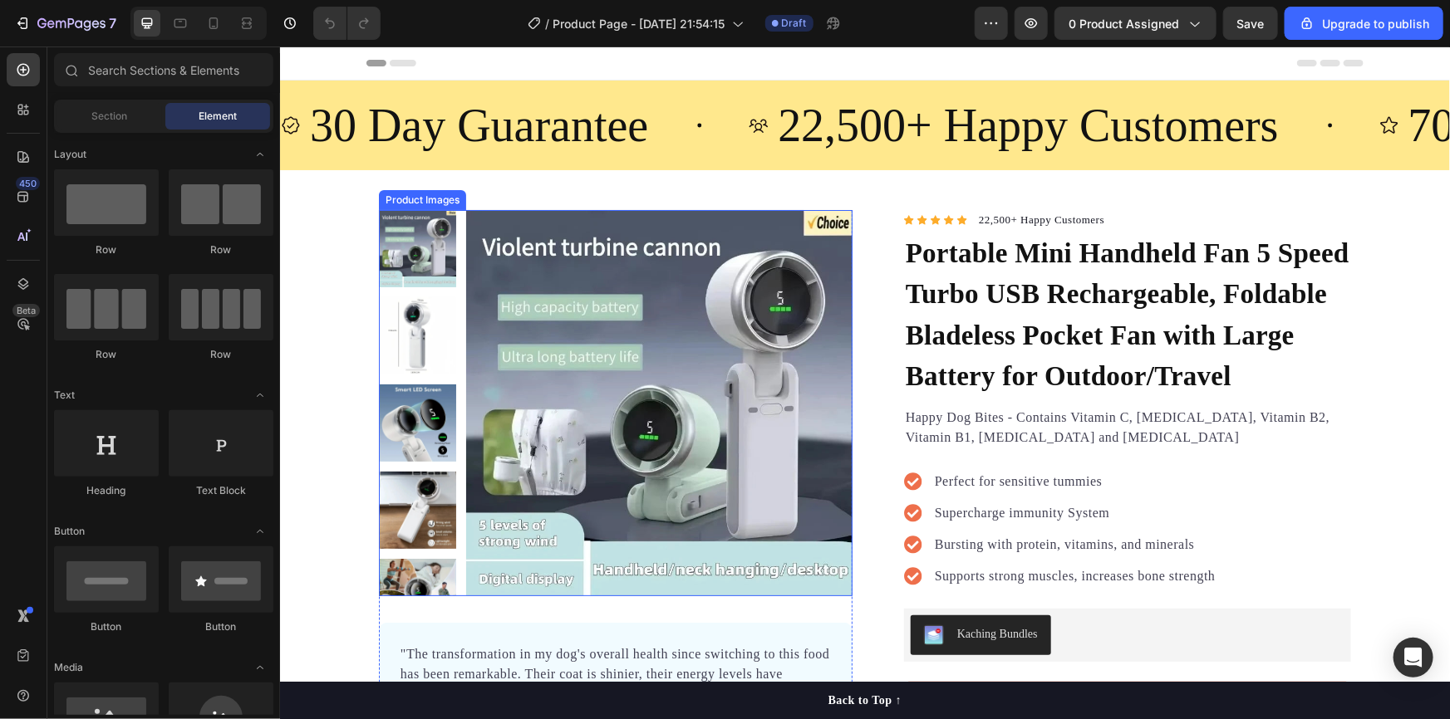
click at [685, 331] on img at bounding box center [658, 402] width 386 height 386
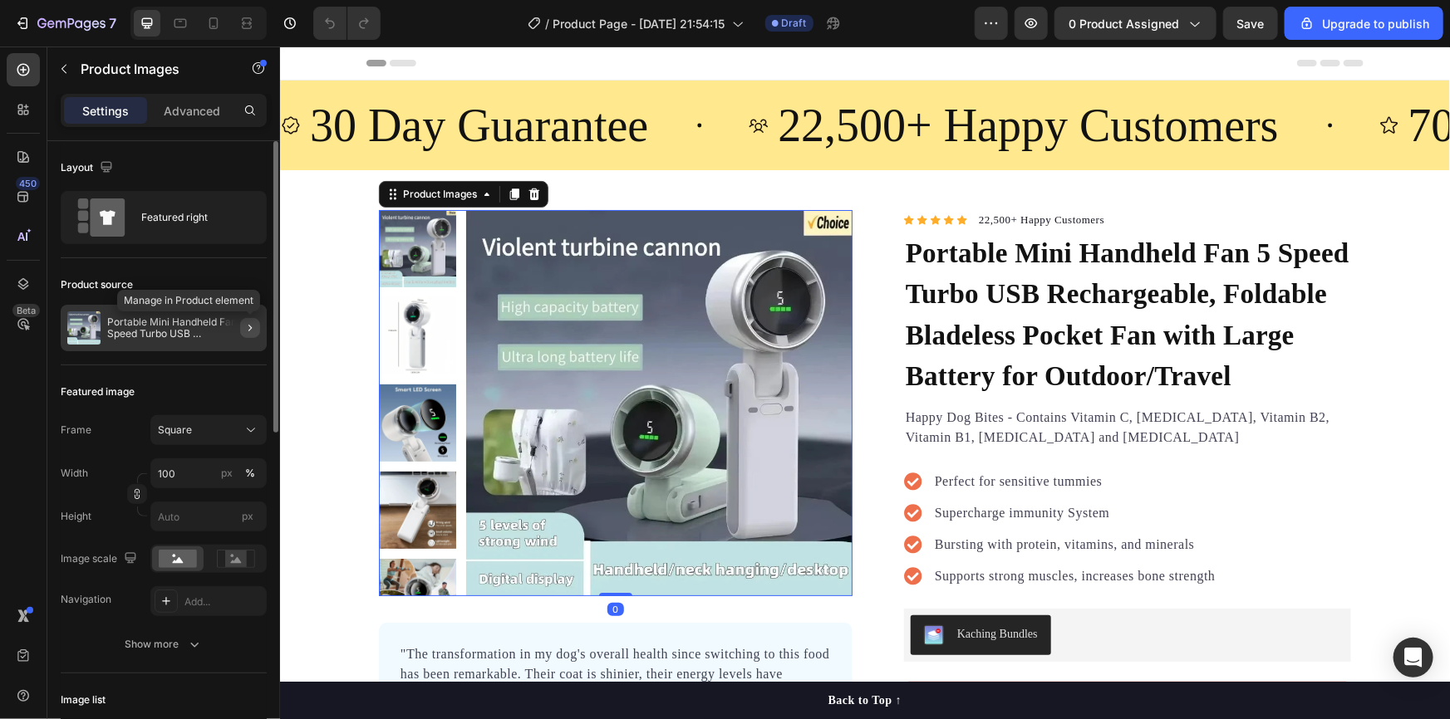
click at [252, 331] on icon "button" at bounding box center [249, 328] width 13 height 13
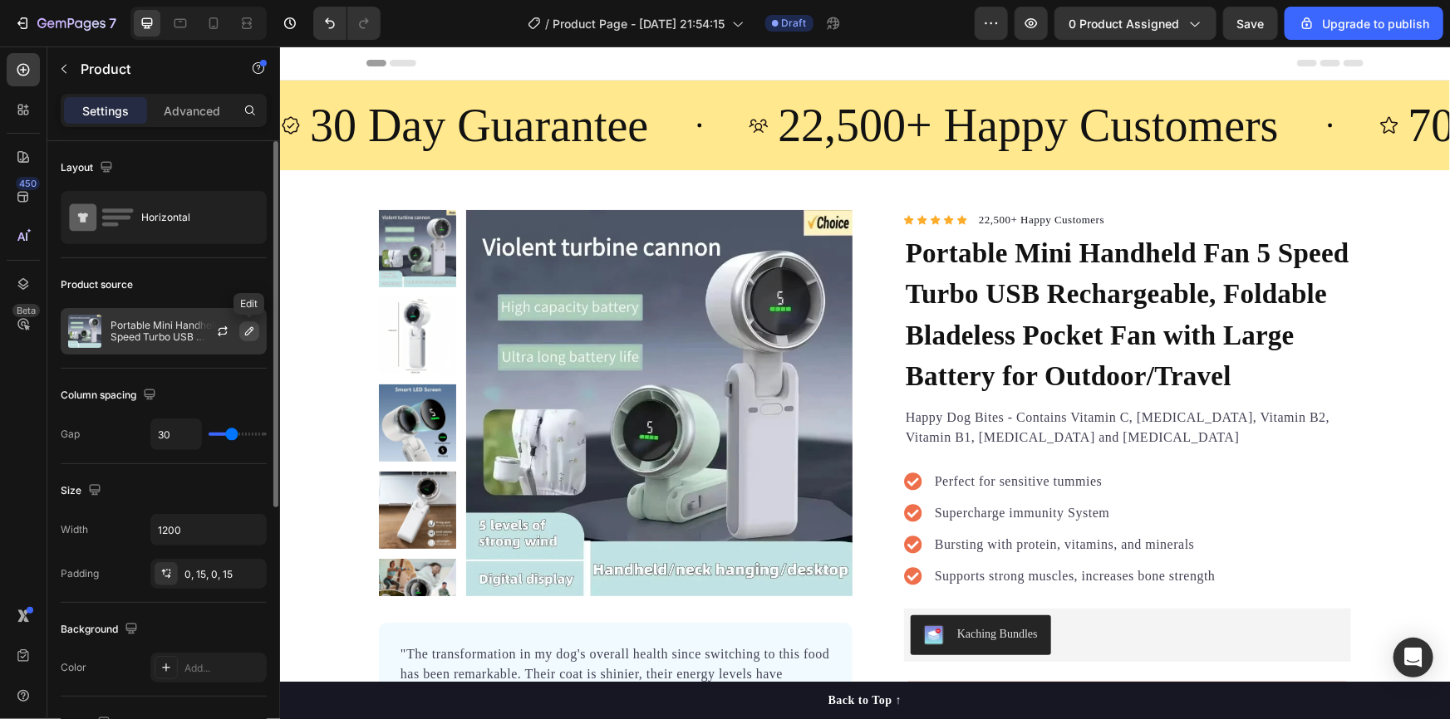
click at [247, 330] on icon "button" at bounding box center [249, 331] width 13 height 13
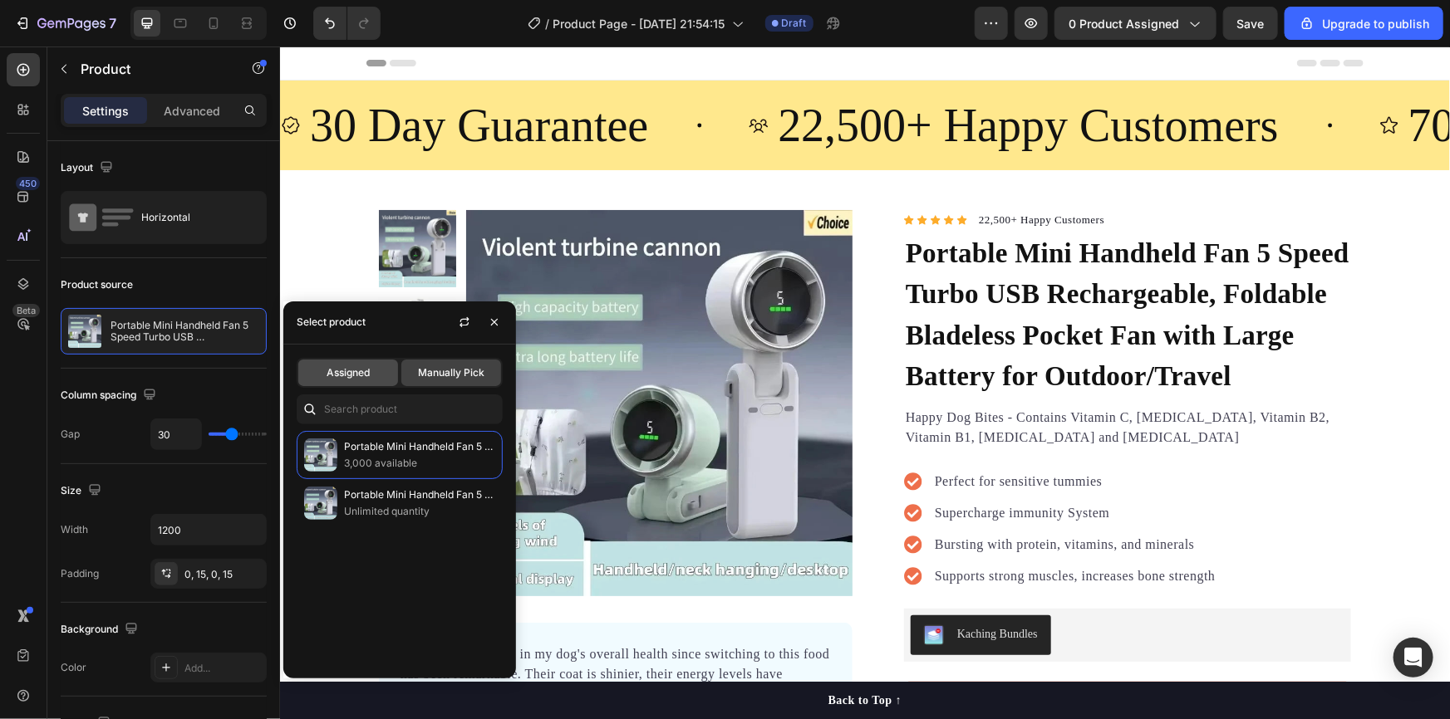
click at [361, 373] on span "Assigned" at bounding box center [348, 373] width 43 height 15
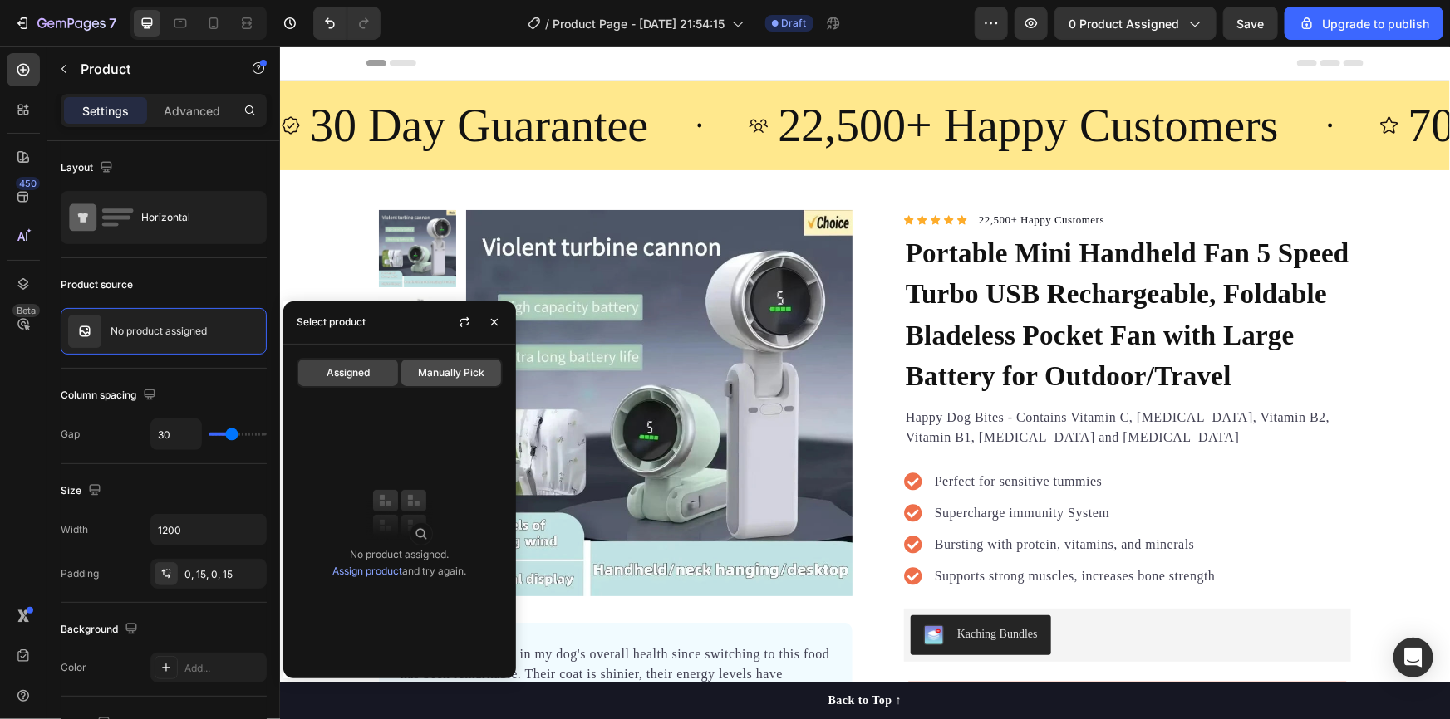
click at [432, 369] on span "Manually Pick" at bounding box center [451, 373] width 66 height 15
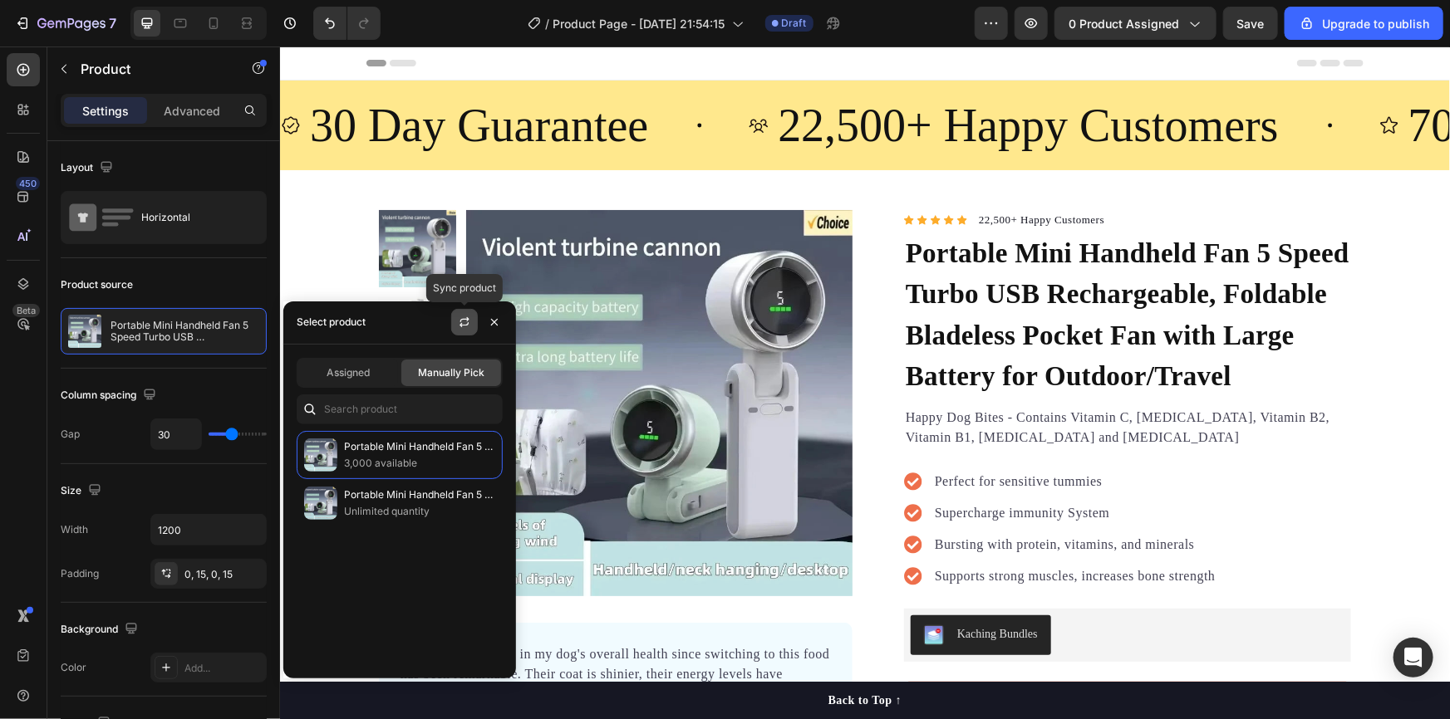
click at [458, 319] on icon "button" at bounding box center [464, 322] width 13 height 13
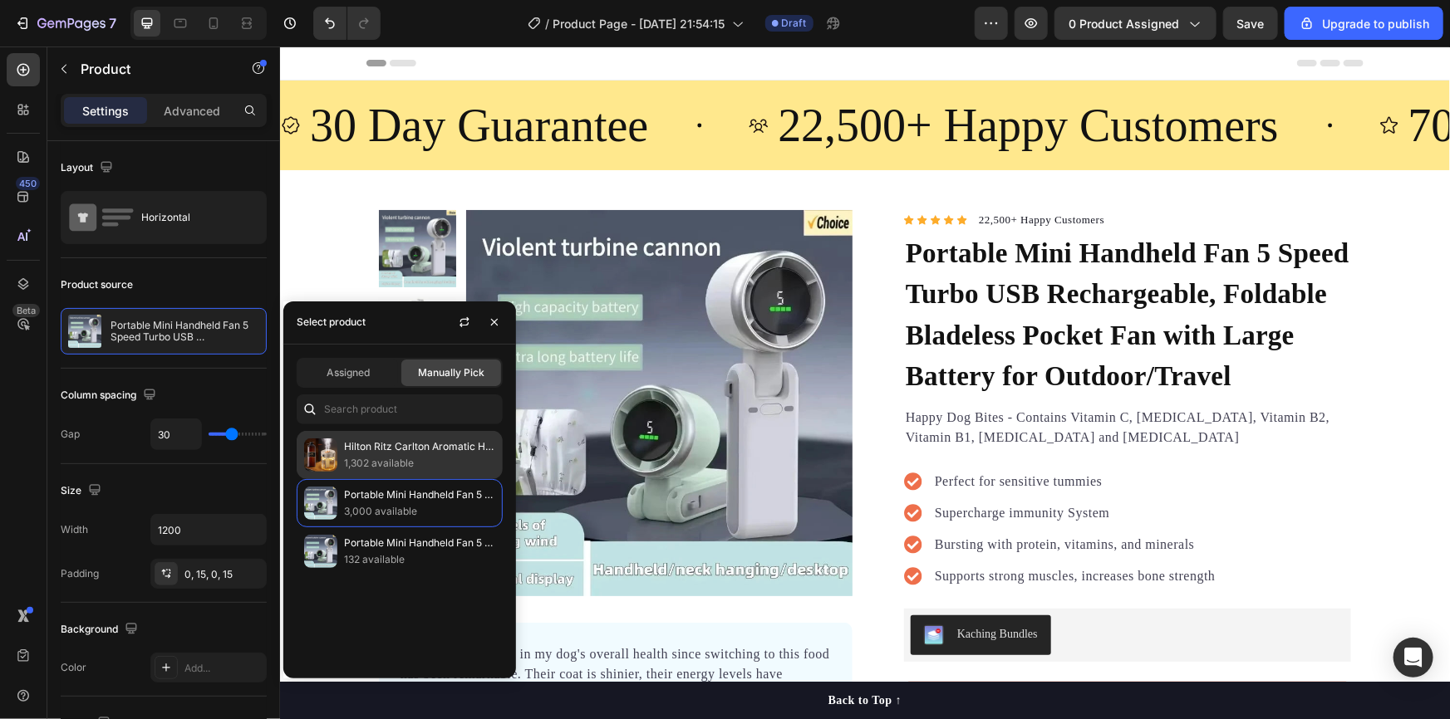
drag, startPoint x: 368, startPoint y: 457, endPoint x: 397, endPoint y: 451, distance: 29.7
click at [367, 457] on p "1,302 available" at bounding box center [419, 463] width 151 height 17
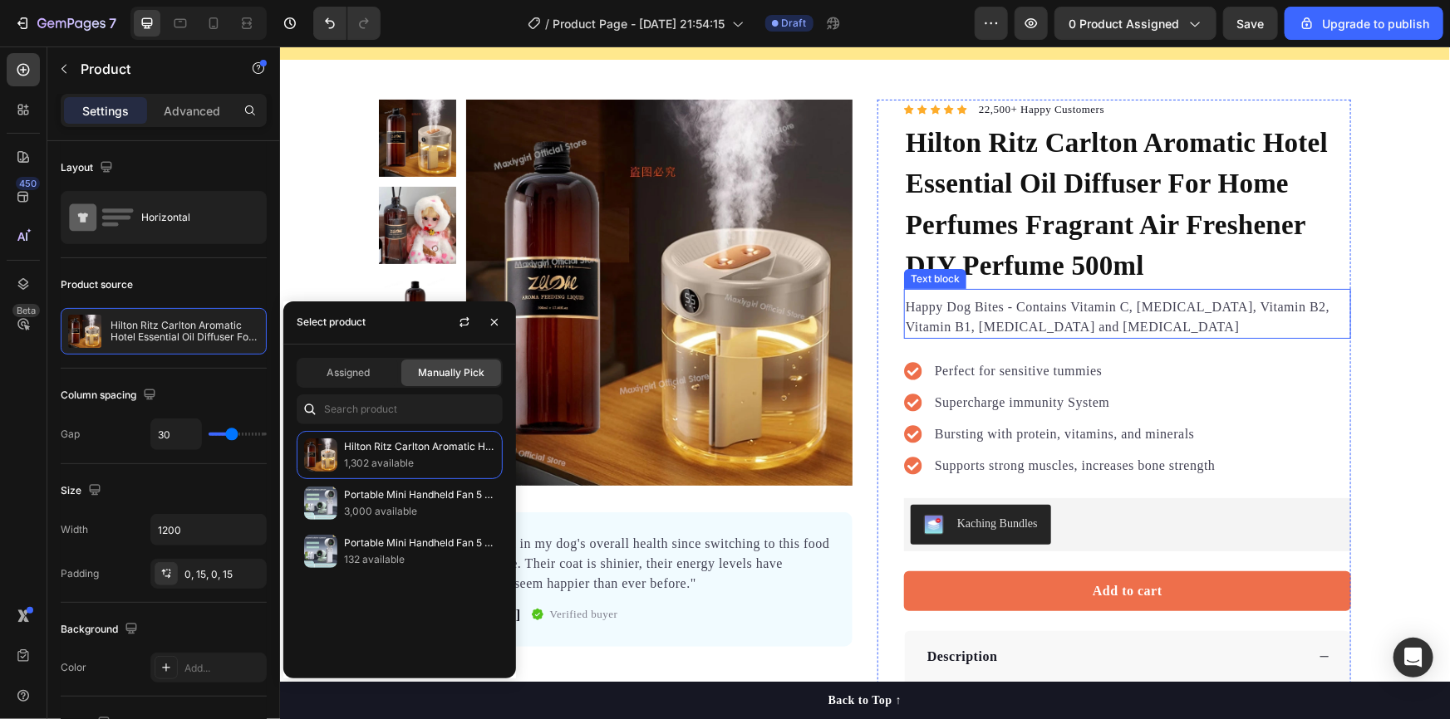
scroll to position [75, 0]
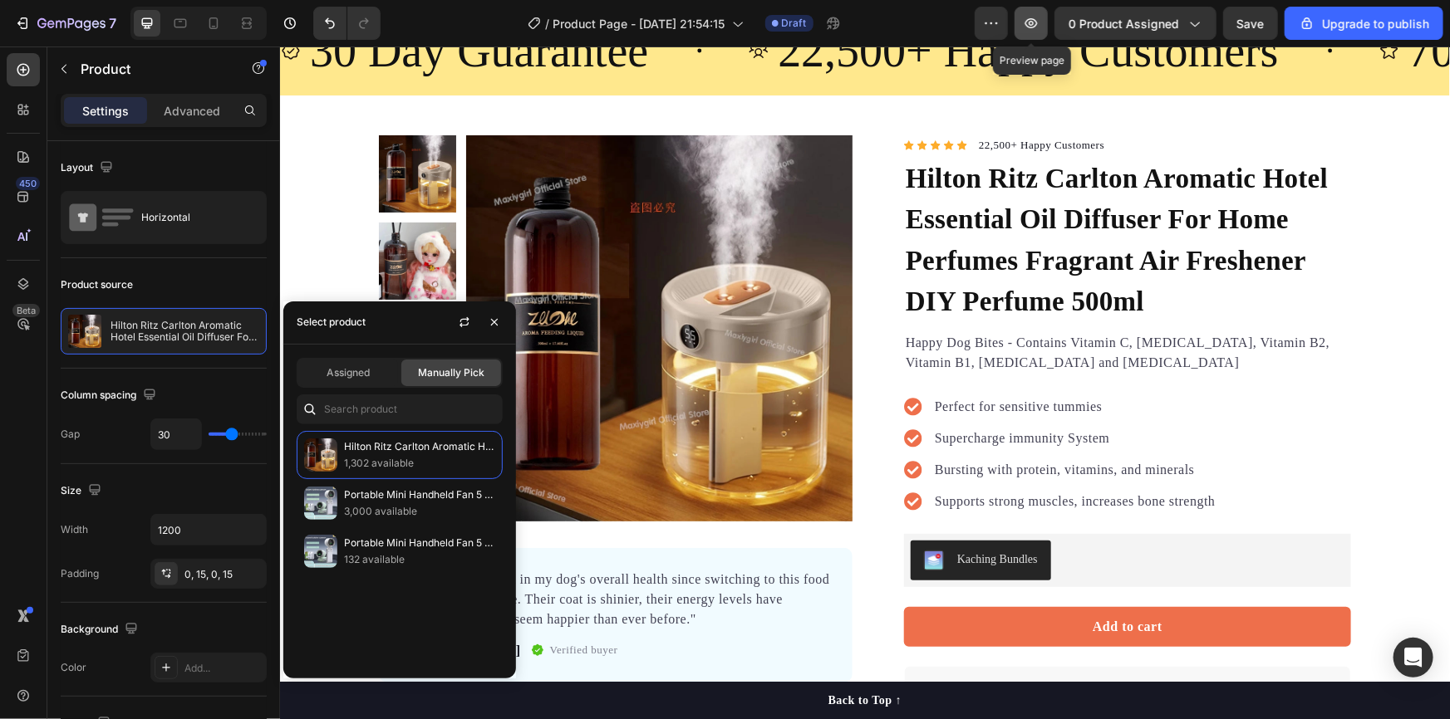
click at [1029, 22] on icon "button" at bounding box center [1031, 23] width 12 height 10
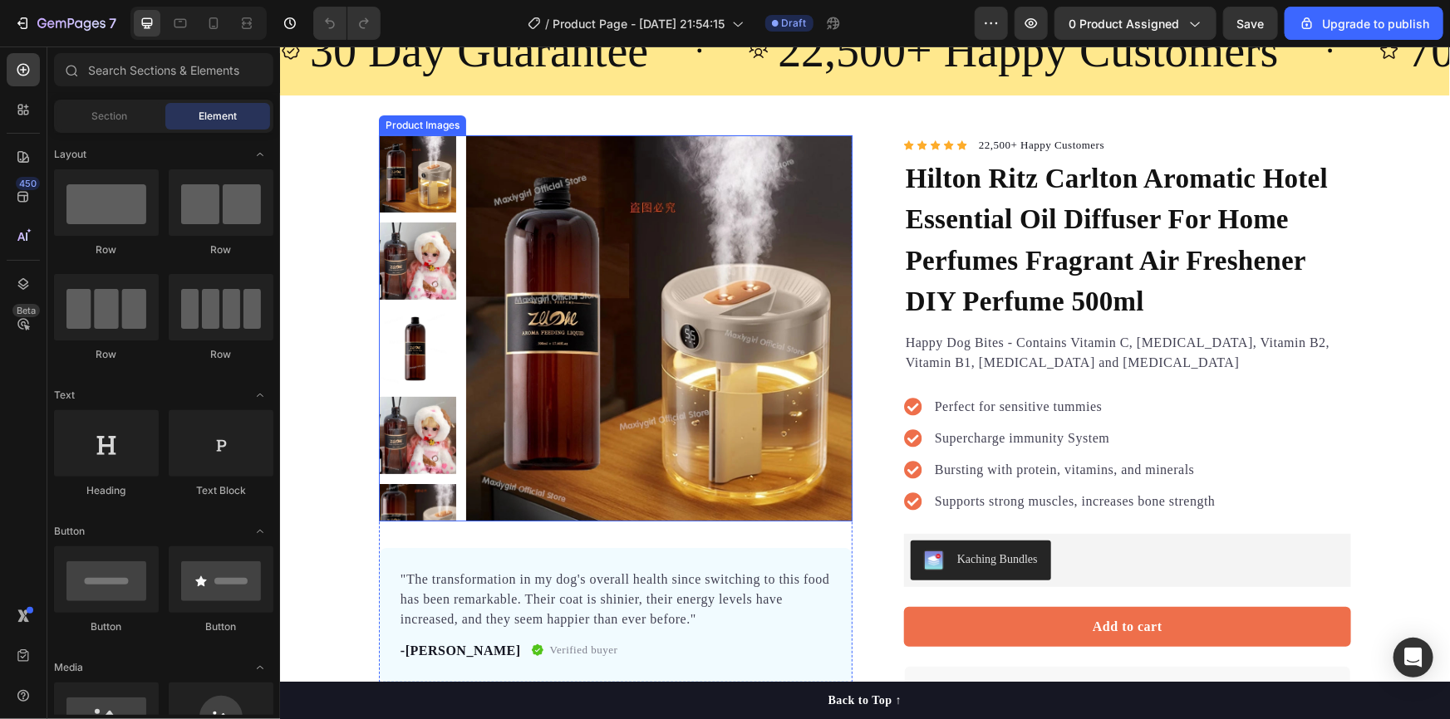
scroll to position [75, 0]
click at [527, 313] on img at bounding box center [658, 328] width 386 height 386
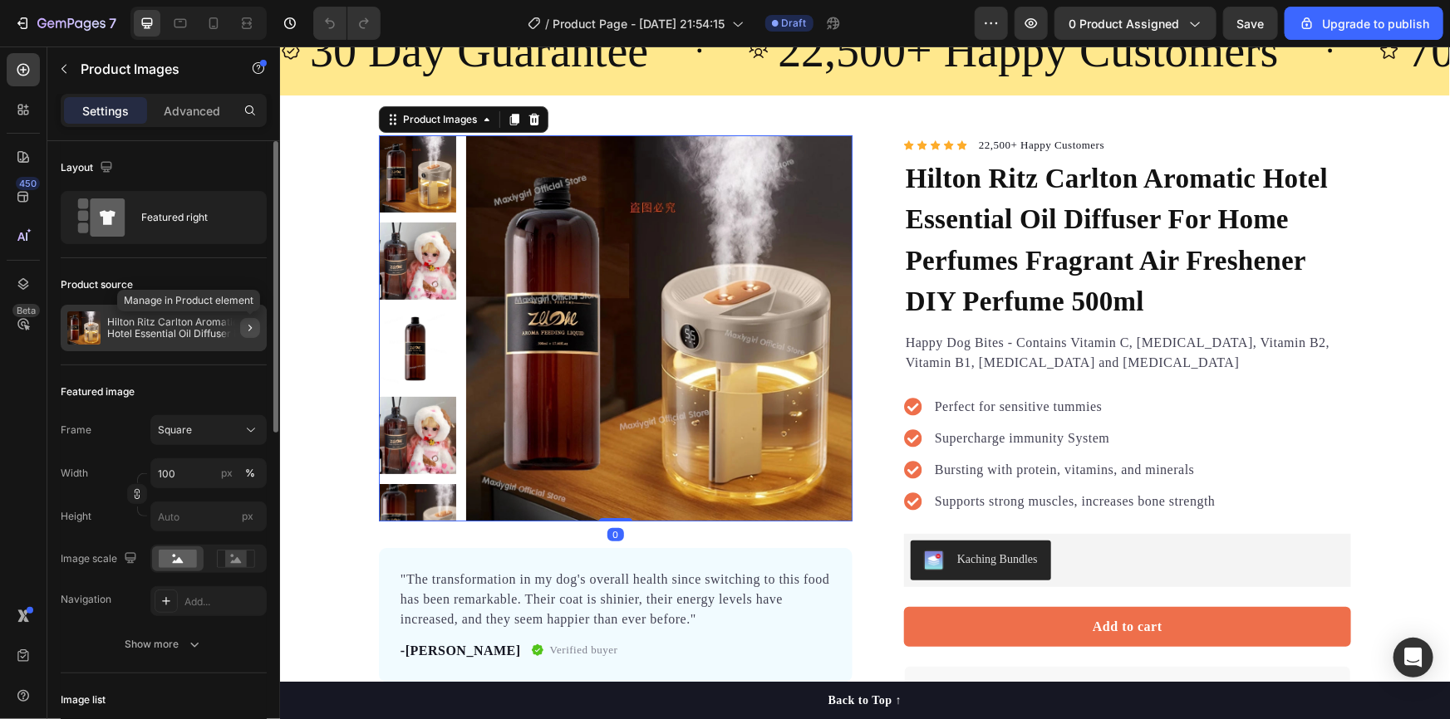
click at [241, 330] on button "button" at bounding box center [250, 328] width 20 height 20
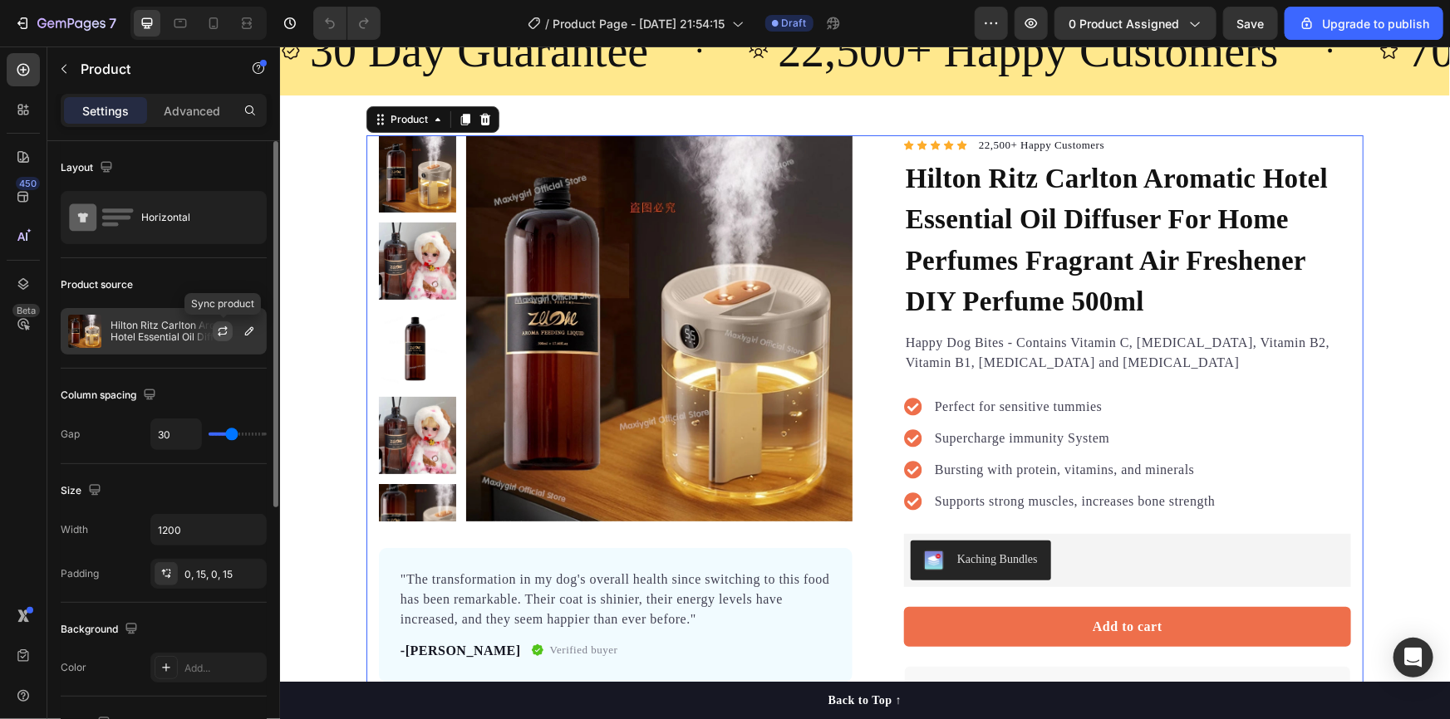
click at [229, 331] on button "button" at bounding box center [223, 332] width 20 height 20
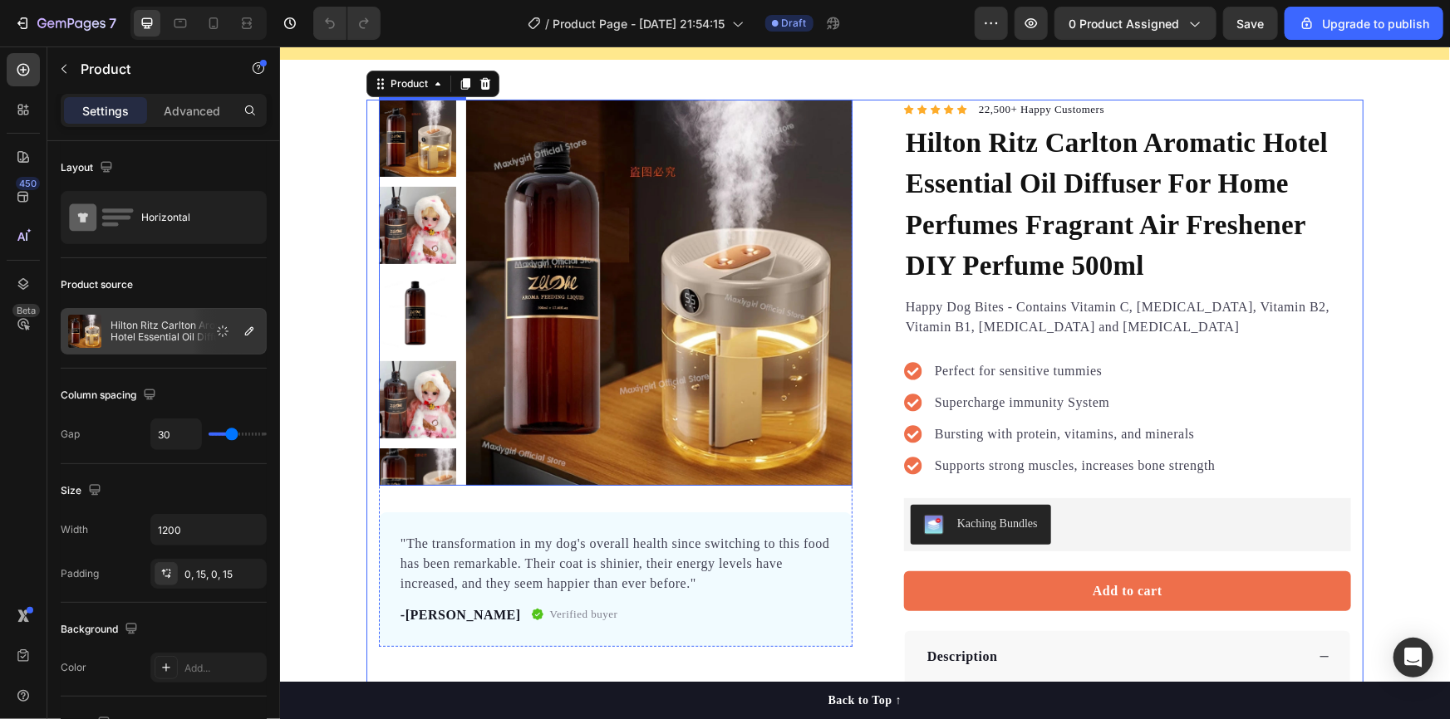
scroll to position [226, 0]
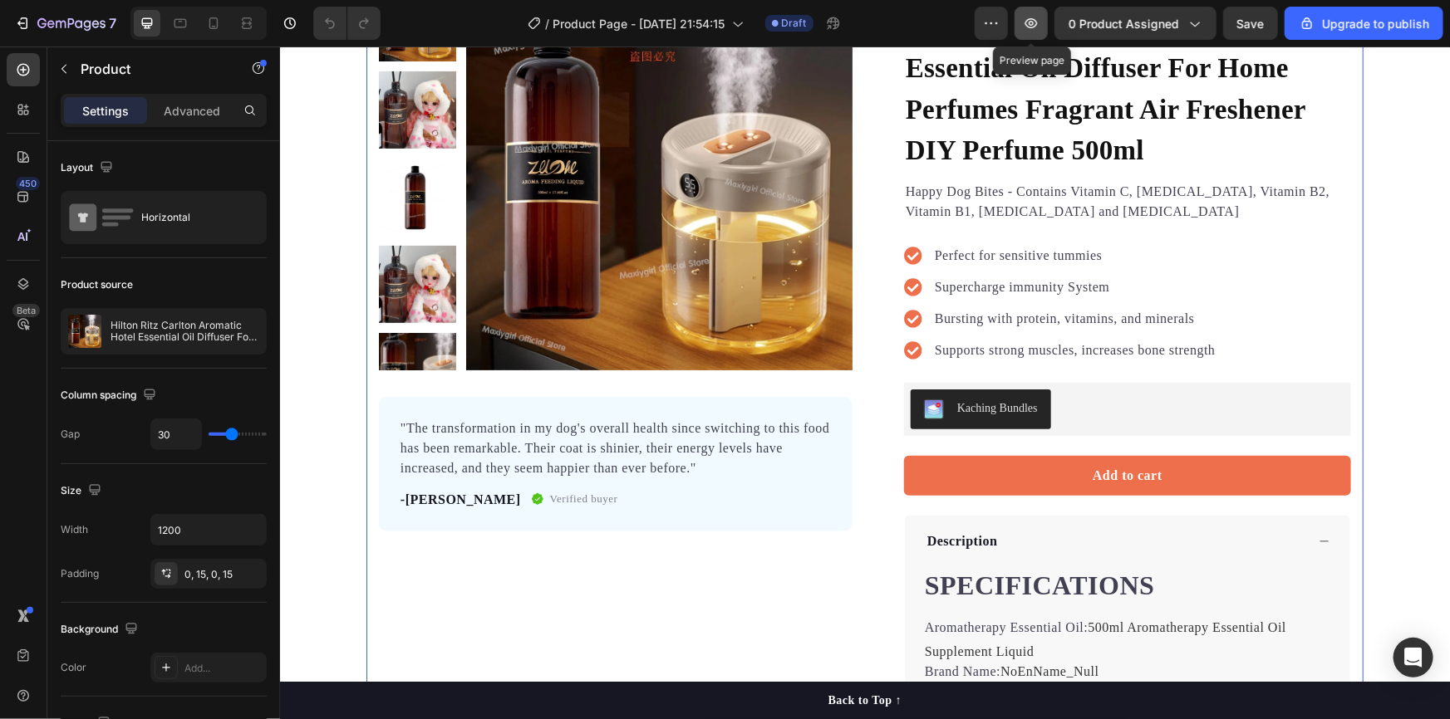
click at [1032, 17] on icon "button" at bounding box center [1031, 23] width 17 height 17
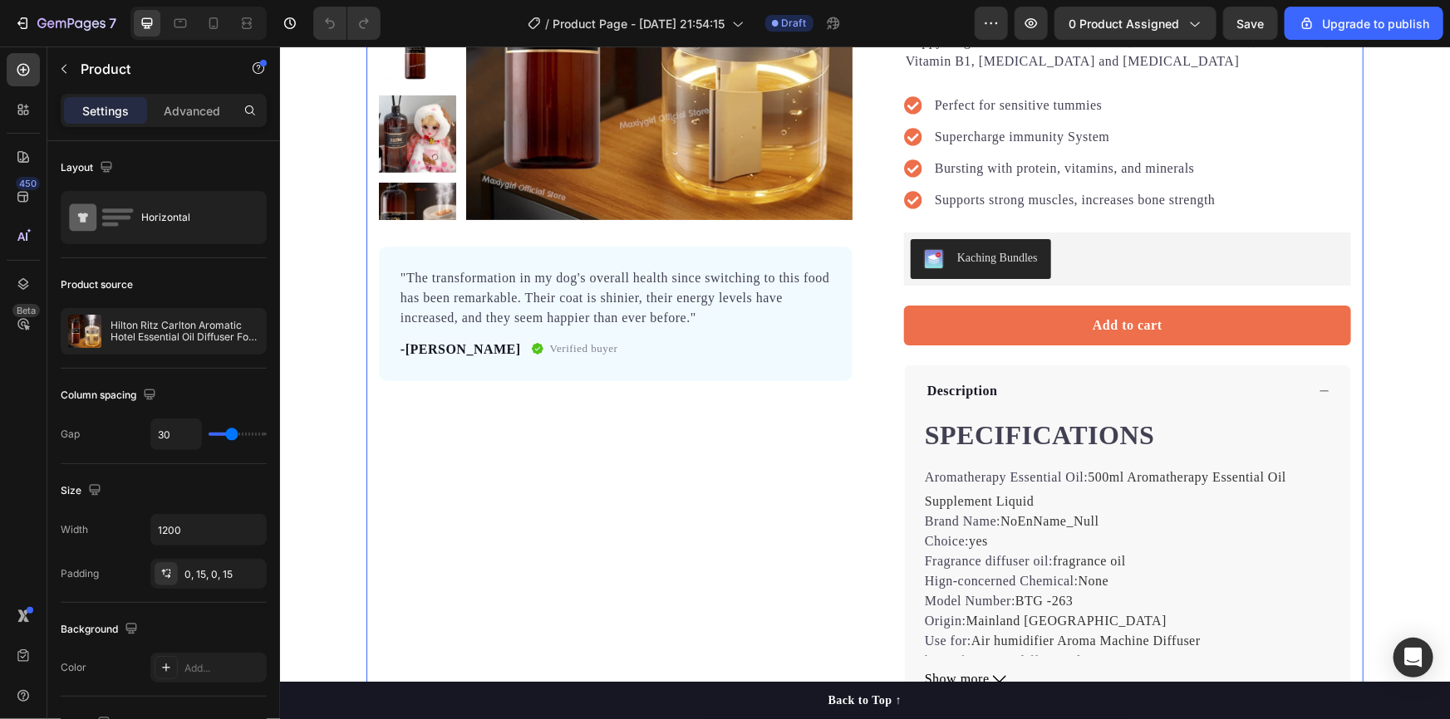
scroll to position [528, 0]
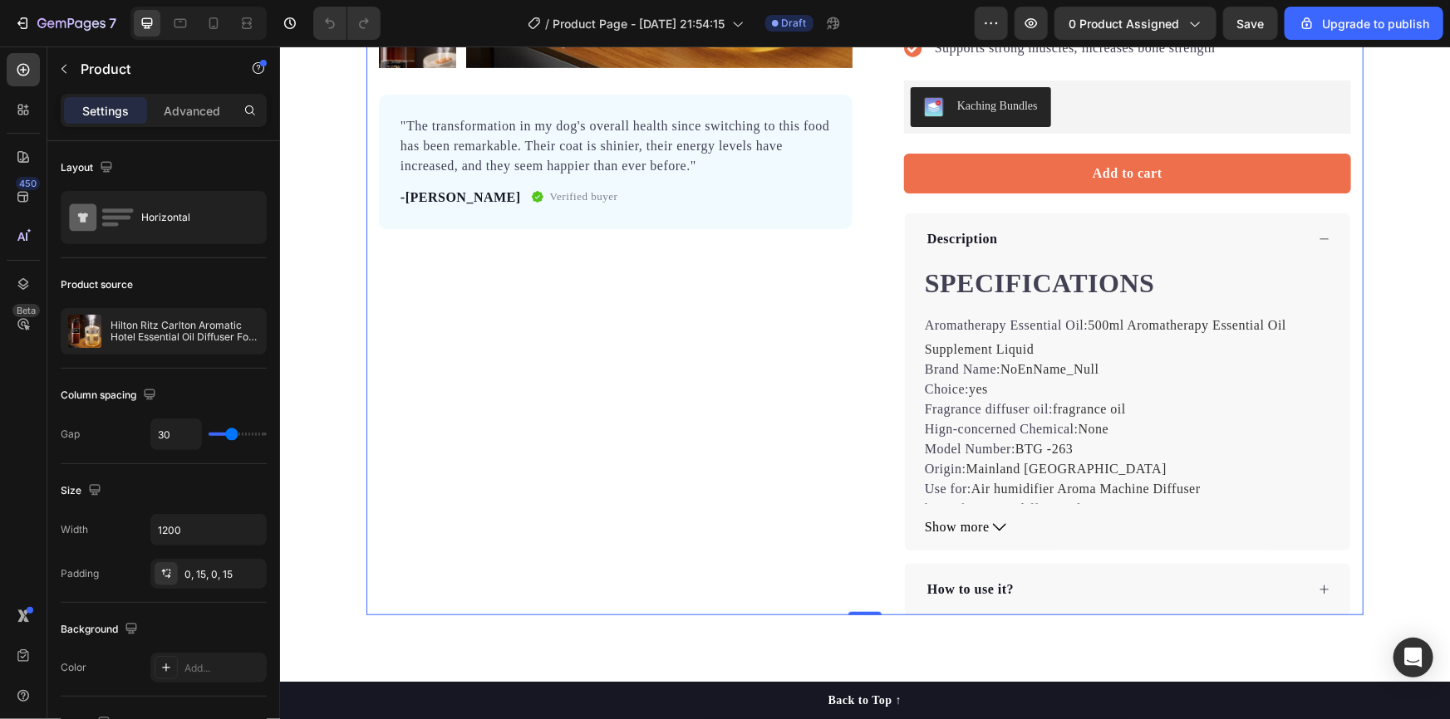
click at [145, 45] on div "7 / Product Page - [DATE] 21:54:15 Draft Preview 0 product assigned Save Upgrad…" at bounding box center [725, 23] width 1450 height 47
drag, startPoint x: 224, startPoint y: 42, endPoint x: 238, endPoint y: 35, distance: 16.0
click at [233, 40] on div "7 / Product Page - [DATE] 21:54:15 Draft Preview 0 product assigned Save Upgrad…" at bounding box center [725, 23] width 1450 height 47
drag, startPoint x: 238, startPoint y: 35, endPoint x: 265, endPoint y: 41, distance: 27.2
click at [265, 39] on div "Fullscreen" at bounding box center [198, 23] width 136 height 33
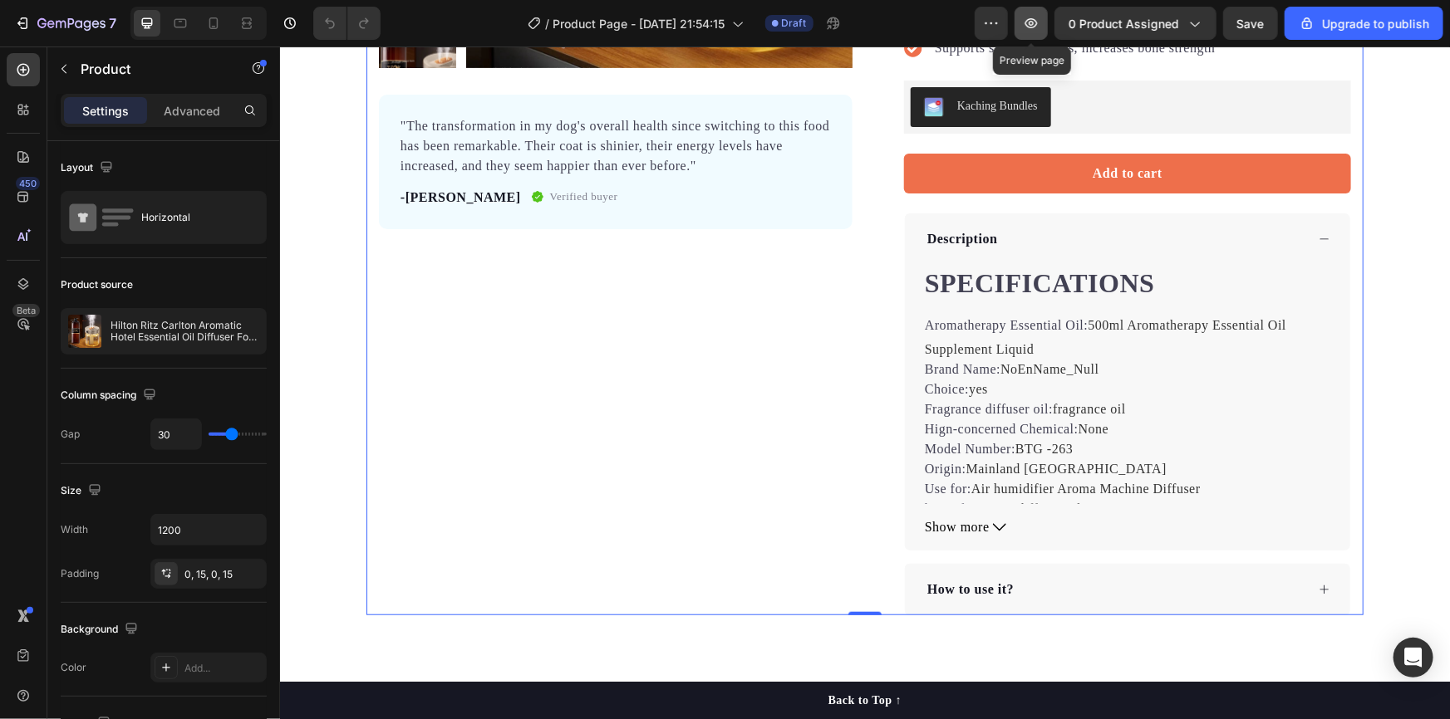
click at [1033, 23] on icon "button" at bounding box center [1031, 23] width 12 height 10
click at [48, 22] on icon "button" at bounding box center [50, 23] width 7 height 7
